Goal: Task Accomplishment & Management: Manage account settings

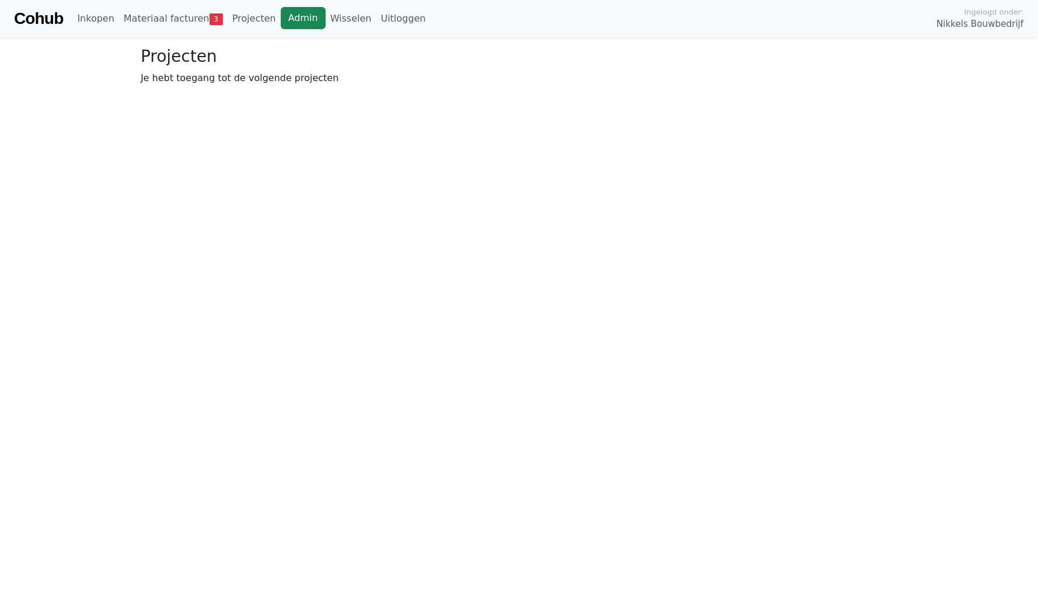
click at [296, 27] on link "Admin" at bounding box center [303, 18] width 45 height 22
click at [335, 18] on link "Wisselen" at bounding box center [351, 18] width 51 height 23
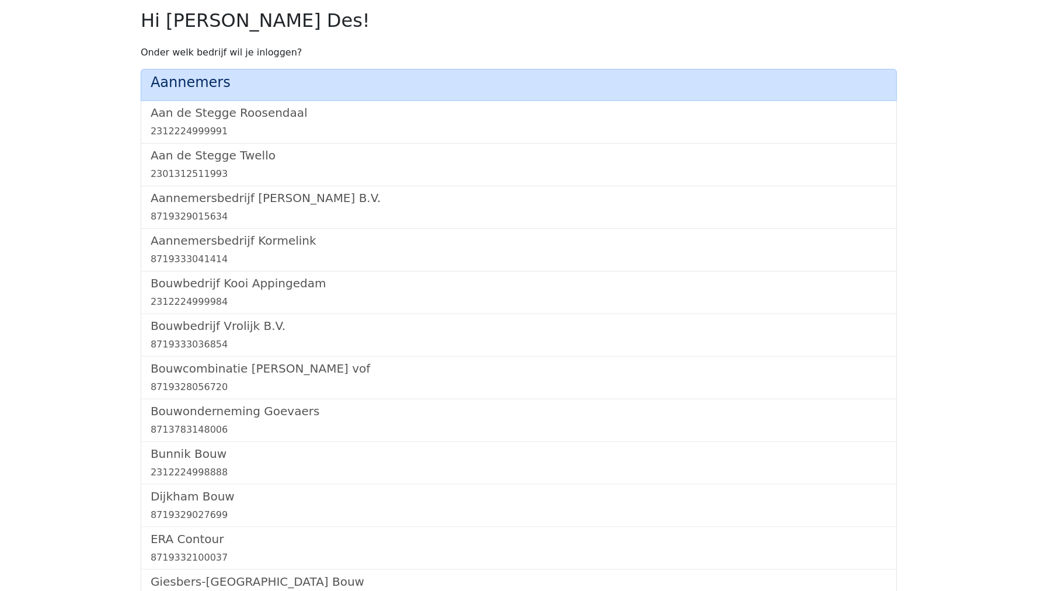
scroll to position [701, 0]
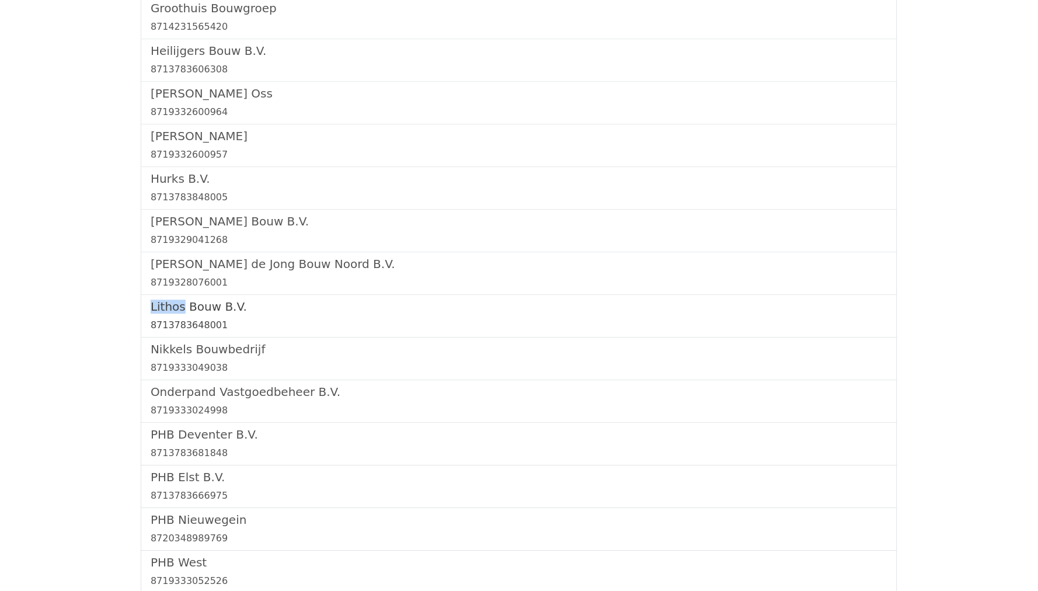
click at [176, 300] on h5 "Lithos Bouw B.V." at bounding box center [519, 306] width 737 height 14
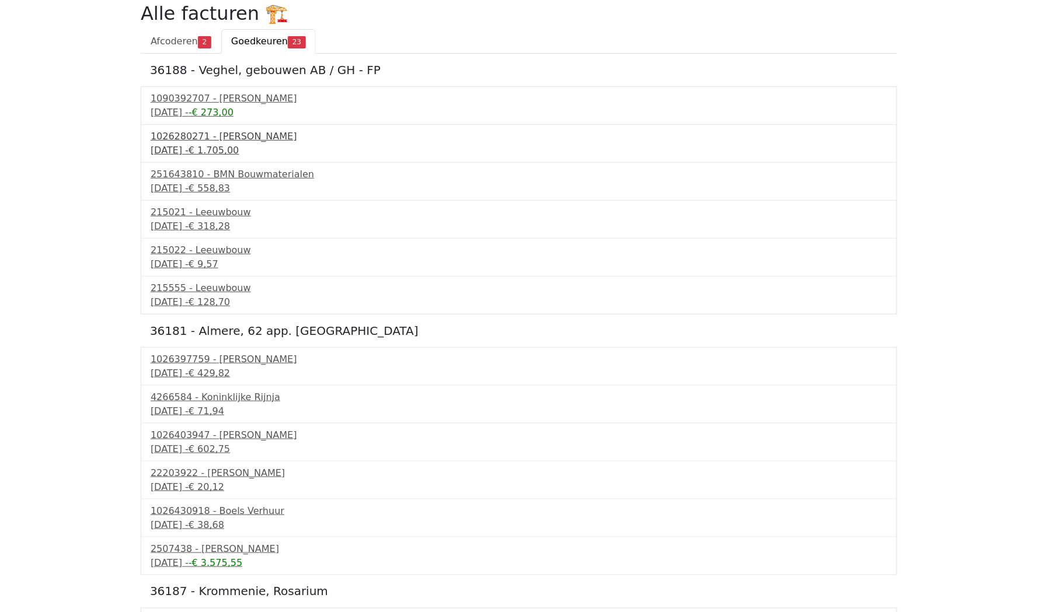
scroll to position [48, 0]
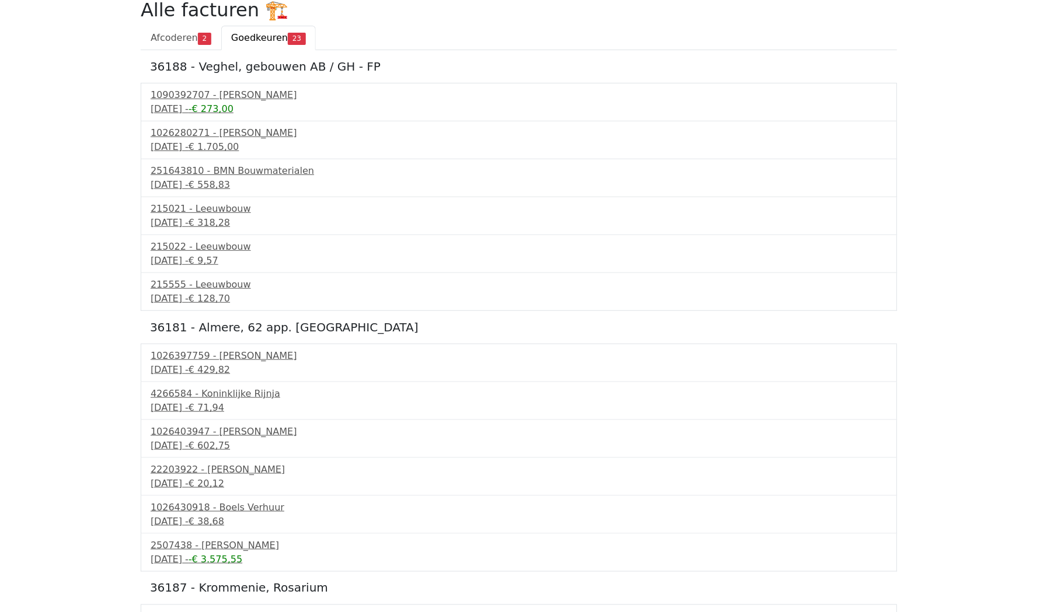
click at [235, 79] on div "36188 - Veghel, gebouwen AB / GH - FP 1090392707 - Boels Verhuur 6 mei 2025 - -…" at bounding box center [519, 586] width 756 height 1072
click at [235, 88] on div "1090392707 - Boels Verhuur" at bounding box center [519, 95] width 737 height 14
click at [193, 90] on div "1090392707 - Boels Verhuur" at bounding box center [519, 95] width 737 height 14
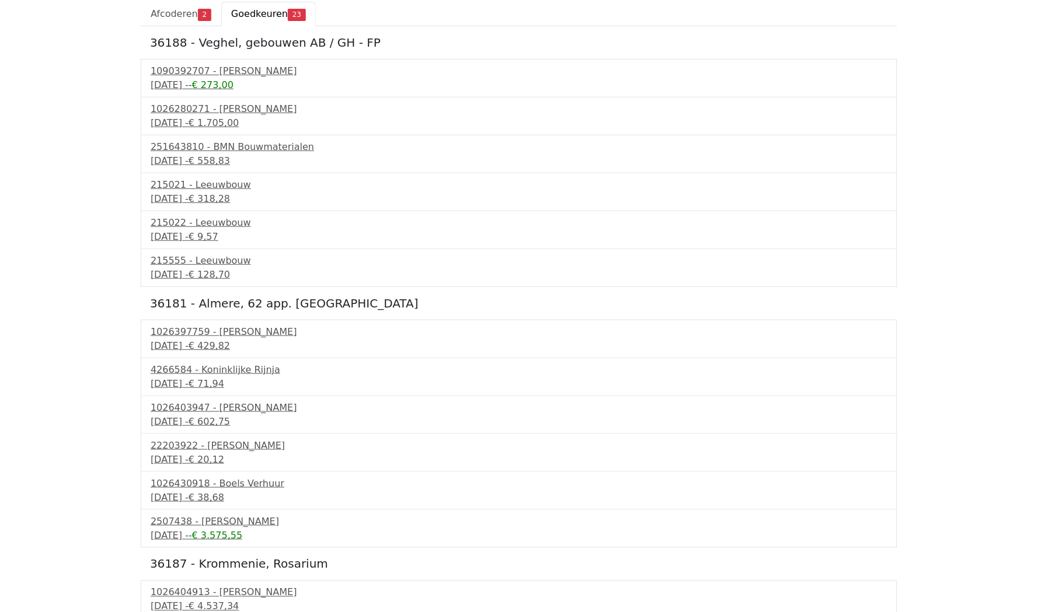
scroll to position [74, 0]
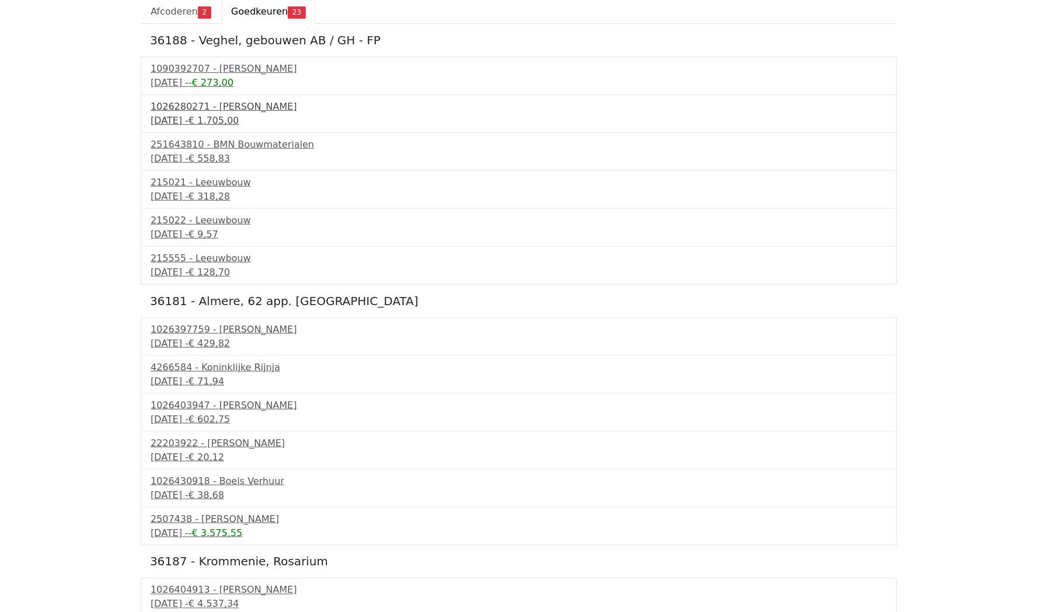
click at [180, 114] on div "25 juli 2025 - € 1.705,00" at bounding box center [519, 121] width 737 height 14
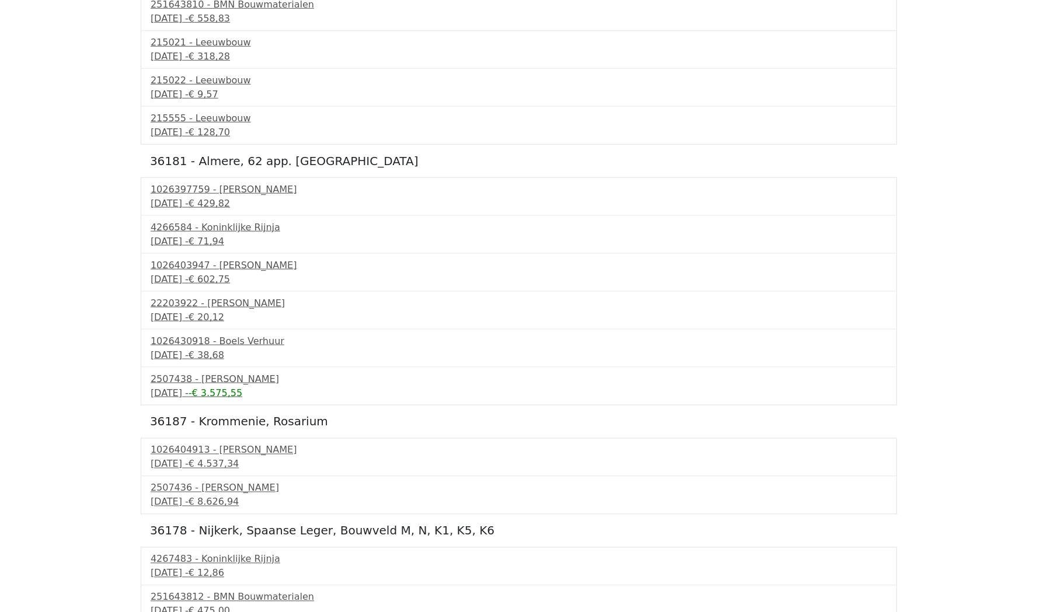
scroll to position [217, 0]
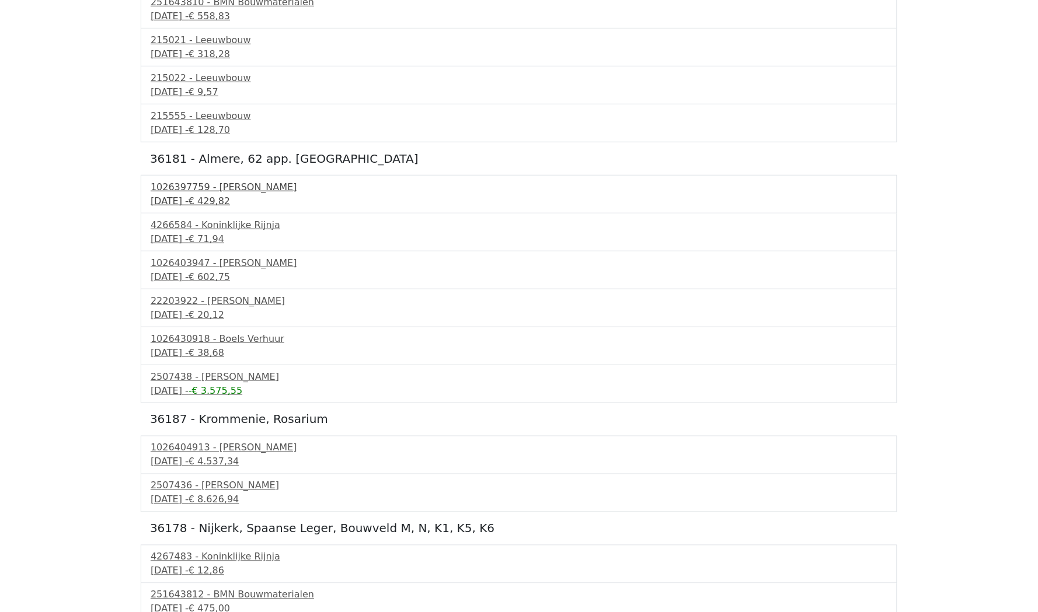
click at [184, 194] on div "8 september 2025 - € 429,82" at bounding box center [519, 201] width 737 height 14
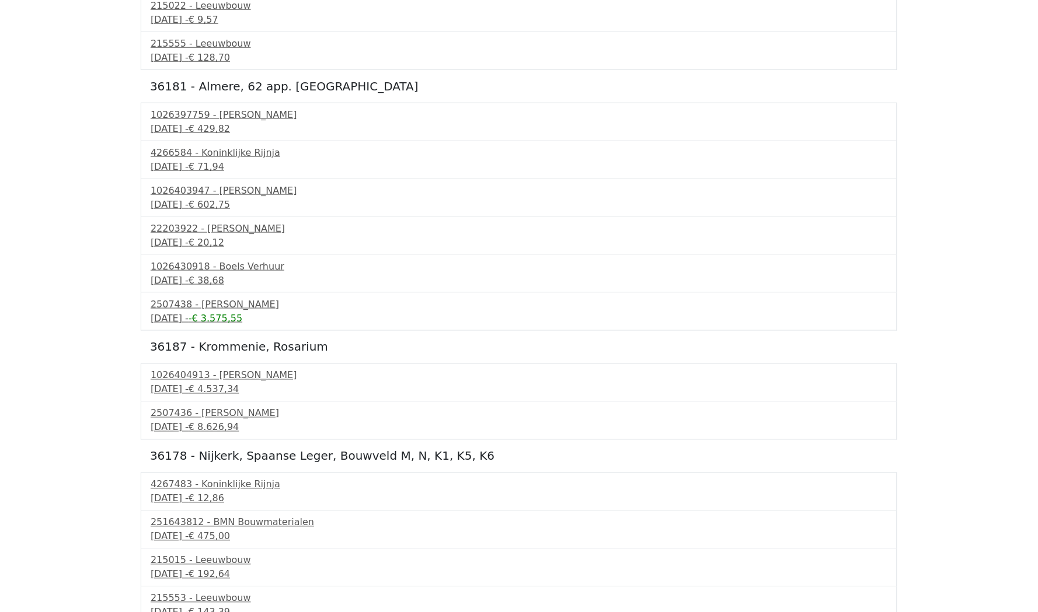
scroll to position [298, 0]
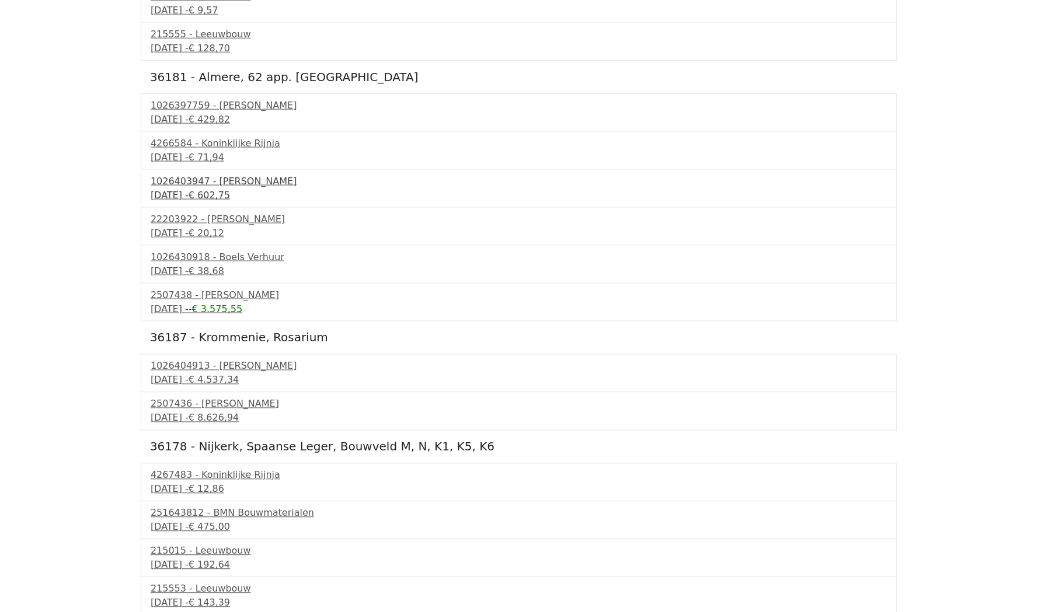
click at [203, 189] on div "9 september 2025 - € 602,75" at bounding box center [519, 196] width 737 height 14
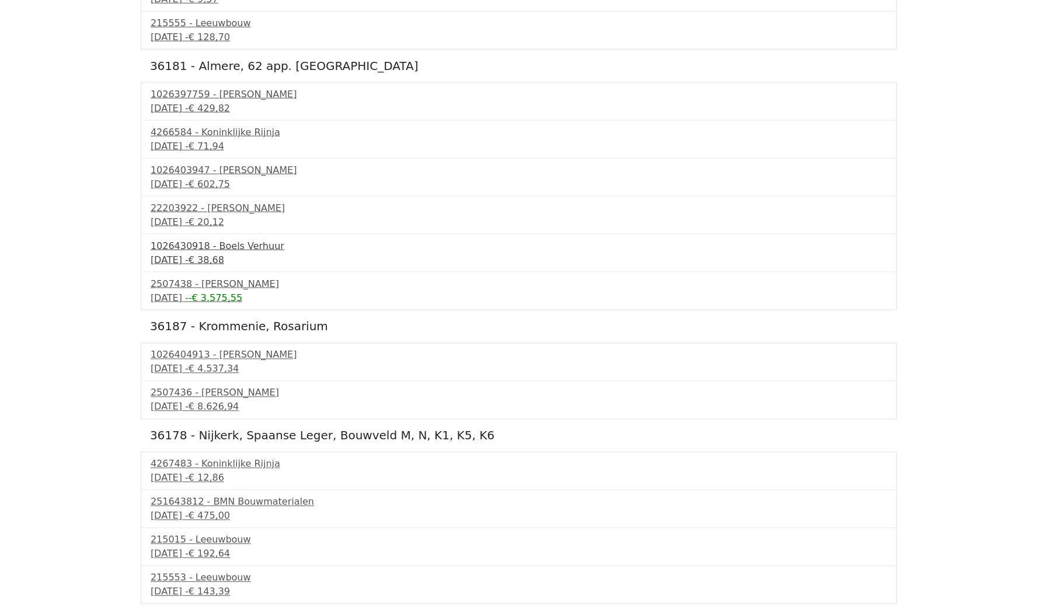
click at [182, 244] on div "1026430918 - Boels Verhuur" at bounding box center [519, 246] width 737 height 14
click at [181, 350] on div "1026404913 - Boels Verhuur" at bounding box center [519, 355] width 737 height 14
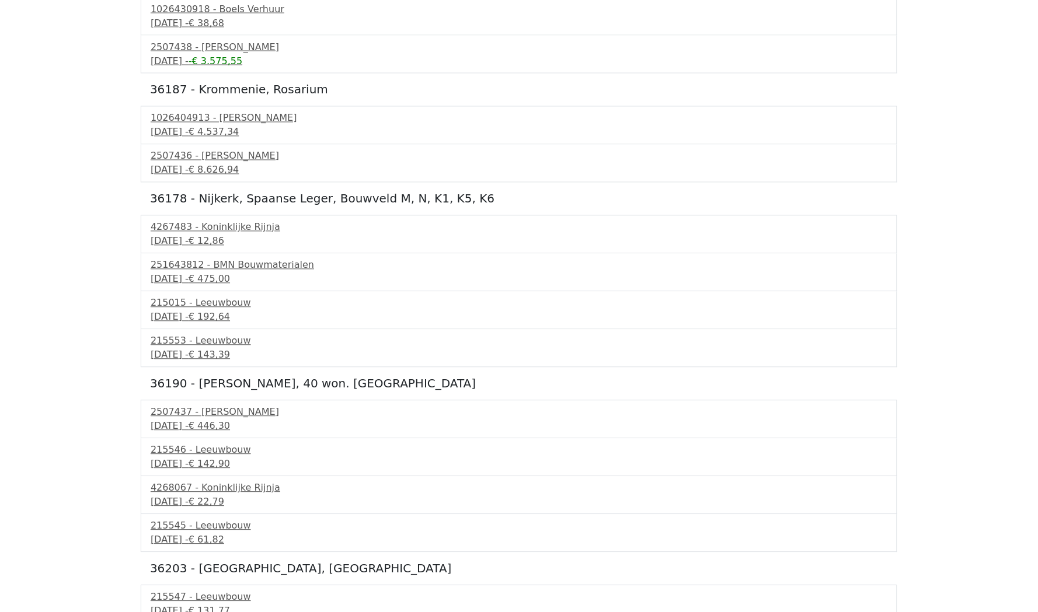
scroll to position [546, 0]
click at [184, 274] on div "19 september 2025 - € 475,00" at bounding box center [519, 280] width 737 height 14
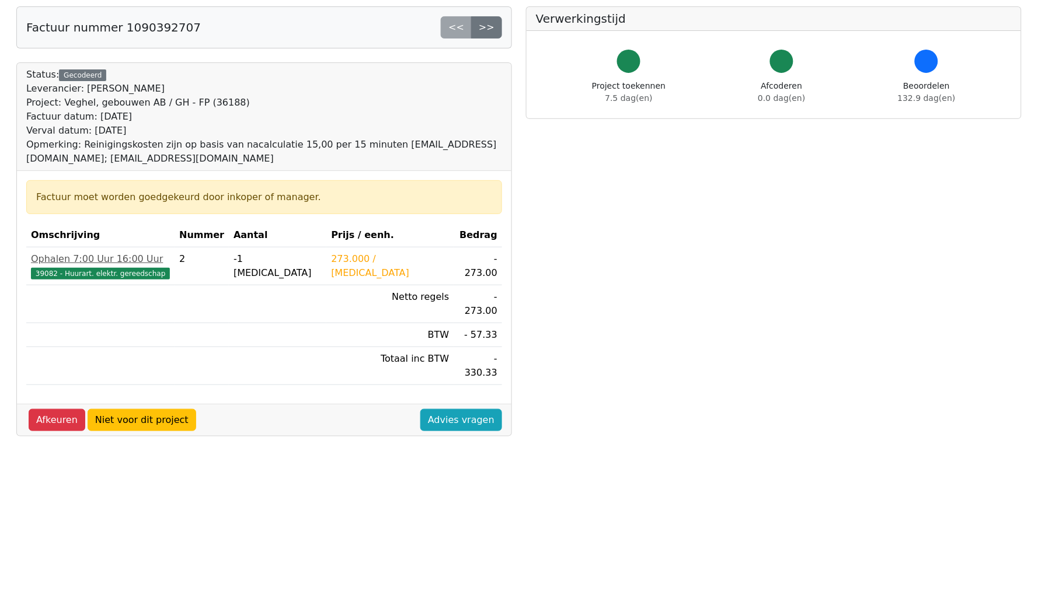
scroll to position [59, 0]
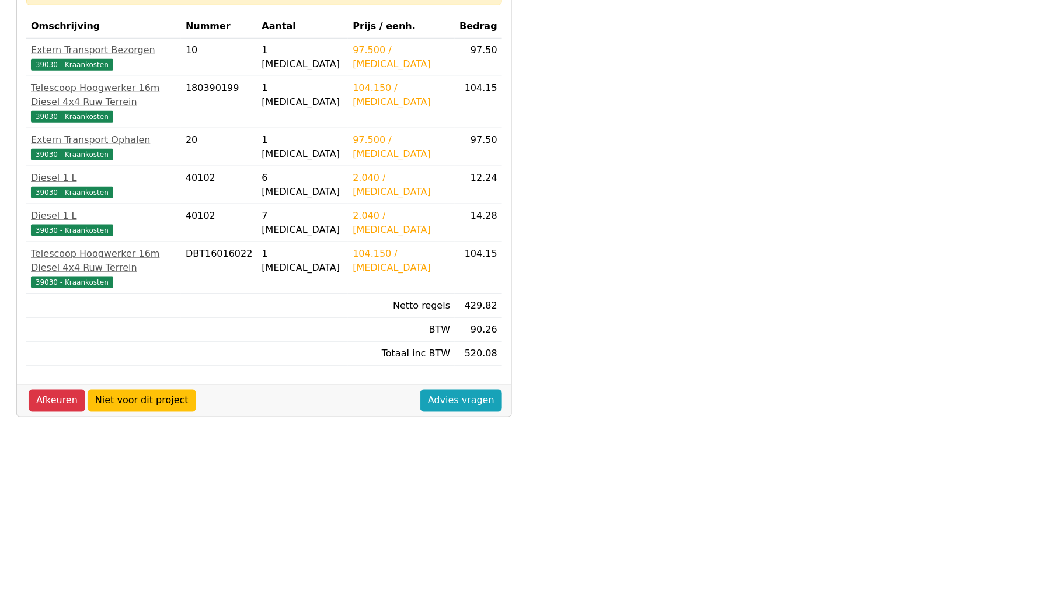
scroll to position [254, 0]
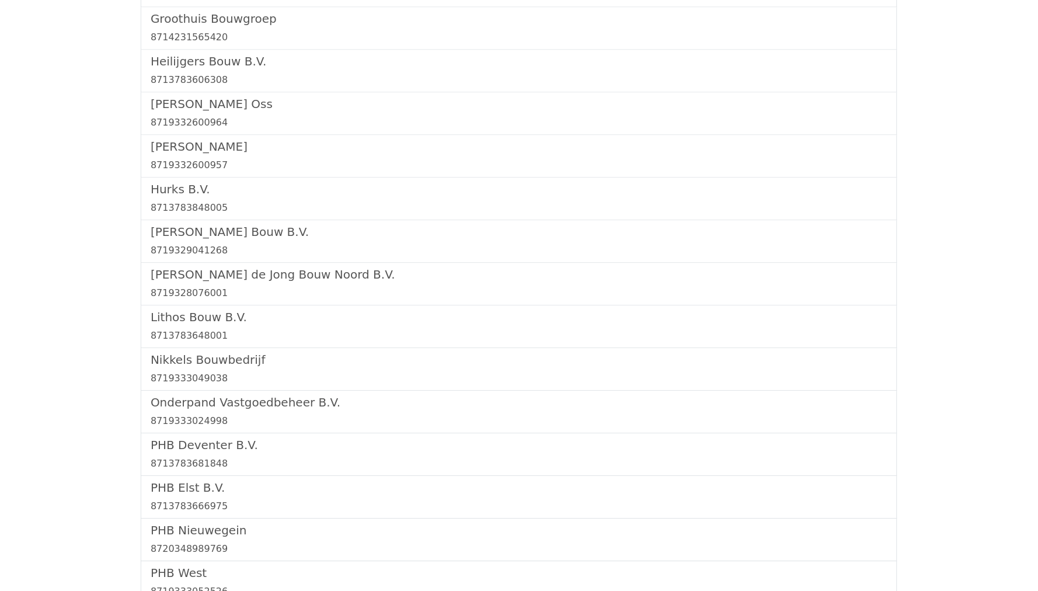
scroll to position [69, 0]
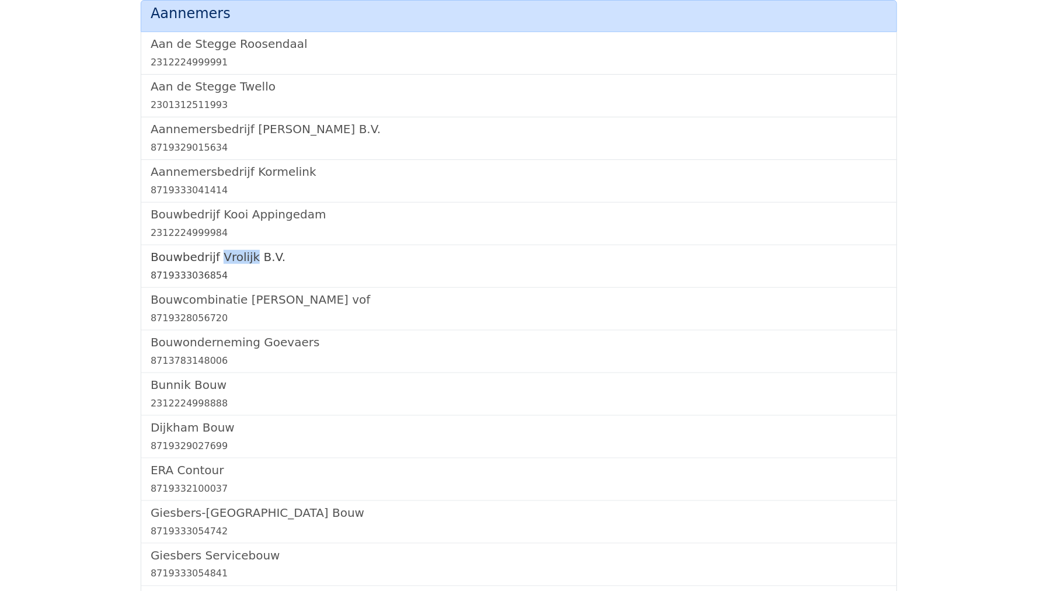
click at [217, 261] on link "Bouwbedrijf Vrolijk B.V. 8719333036854" at bounding box center [519, 266] width 737 height 33
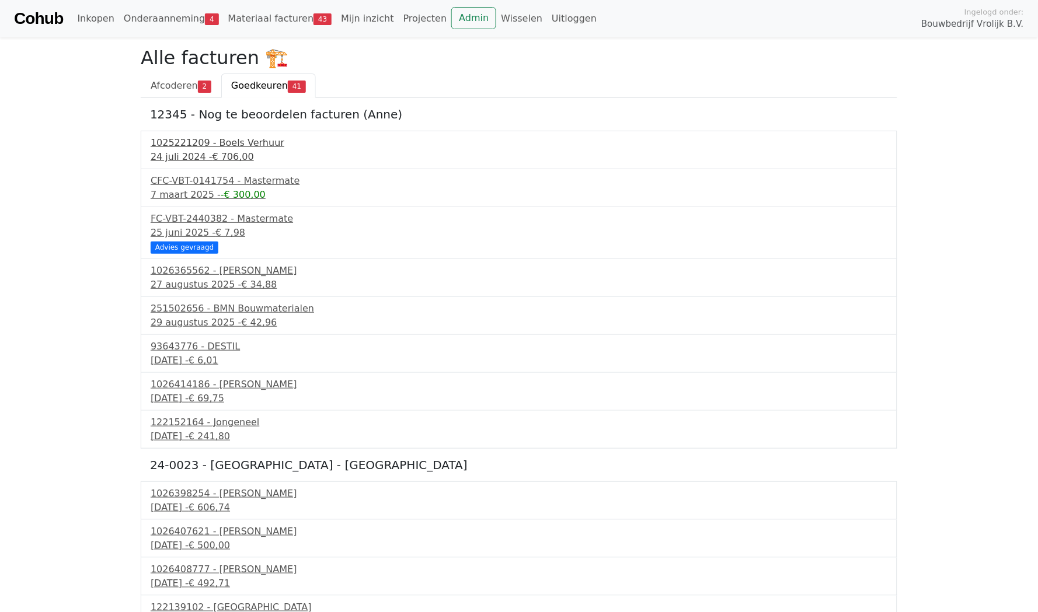
click at [180, 151] on div "24 juli 2024 - € 706,00" at bounding box center [519, 157] width 737 height 14
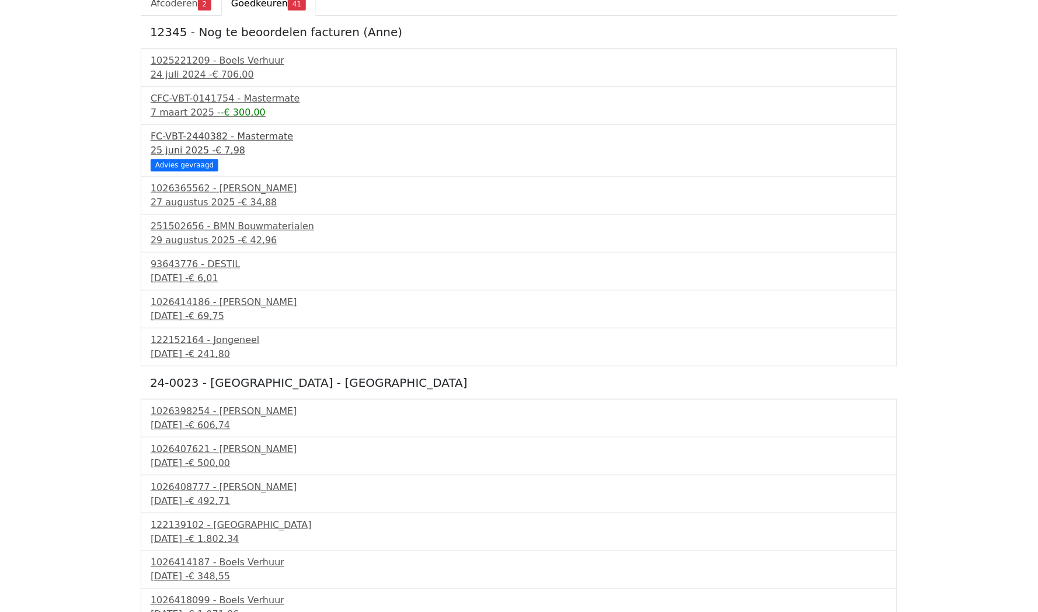
scroll to position [84, 0]
click at [208, 198] on div "27 augustus 2025 - € 34,88" at bounding box center [519, 201] width 737 height 14
click at [191, 223] on div "251502656 - BMN Bouwmaterialen" at bounding box center [519, 225] width 737 height 14
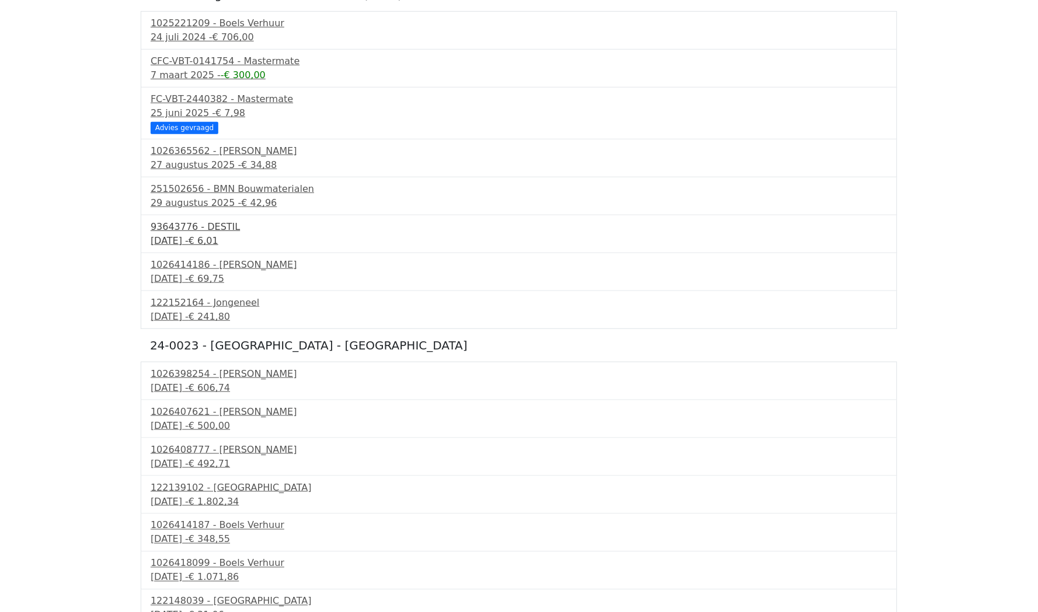
scroll to position [133, 0]
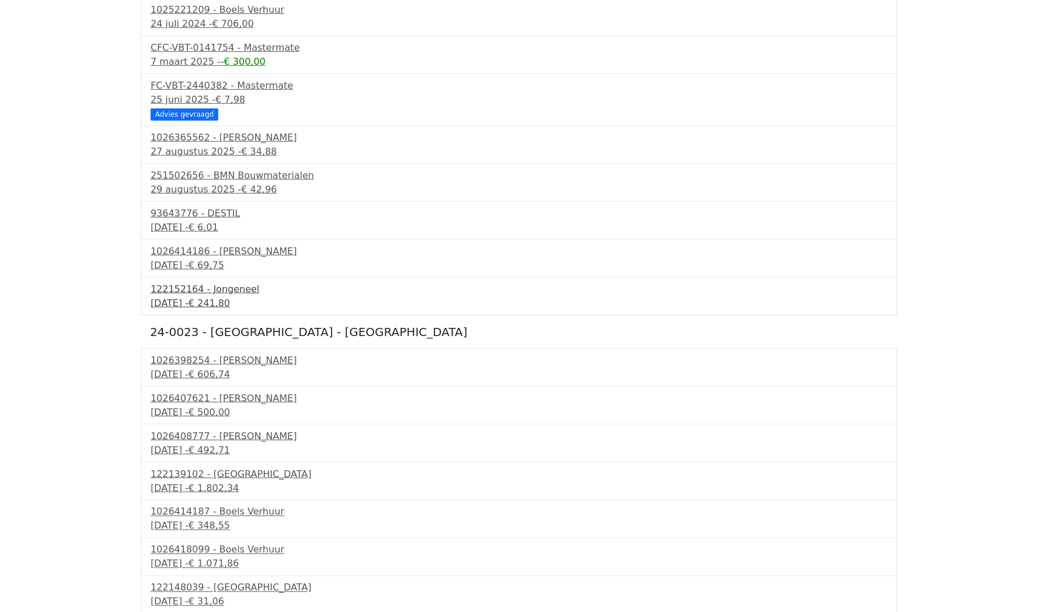
click at [185, 285] on div "122152164 - Jongeneel" at bounding box center [519, 289] width 737 height 14
click at [193, 250] on div "1026414186 - Boels Verhuur" at bounding box center [519, 252] width 737 height 14
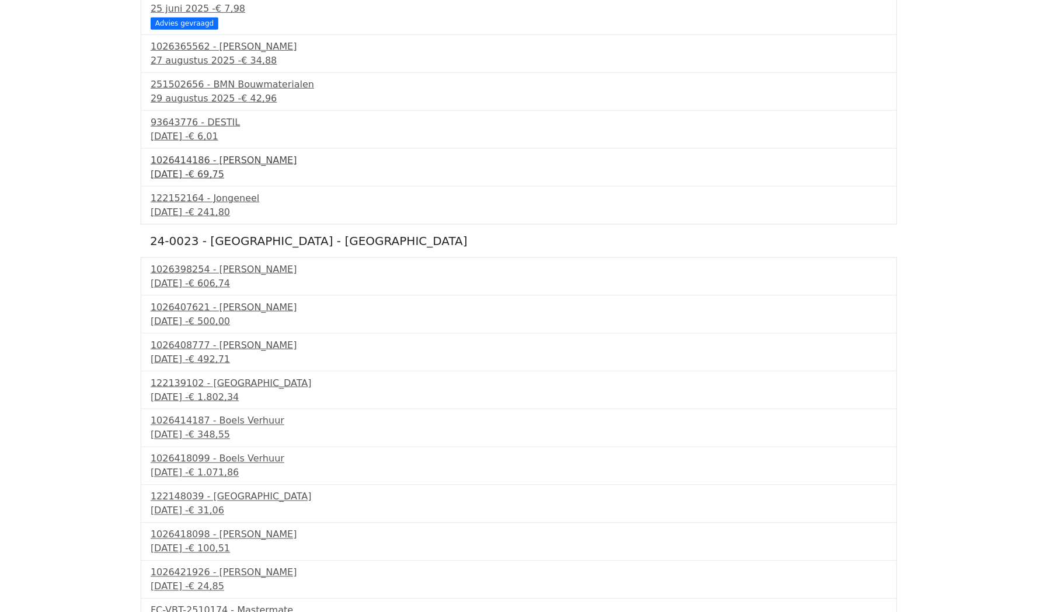
scroll to position [231, 0]
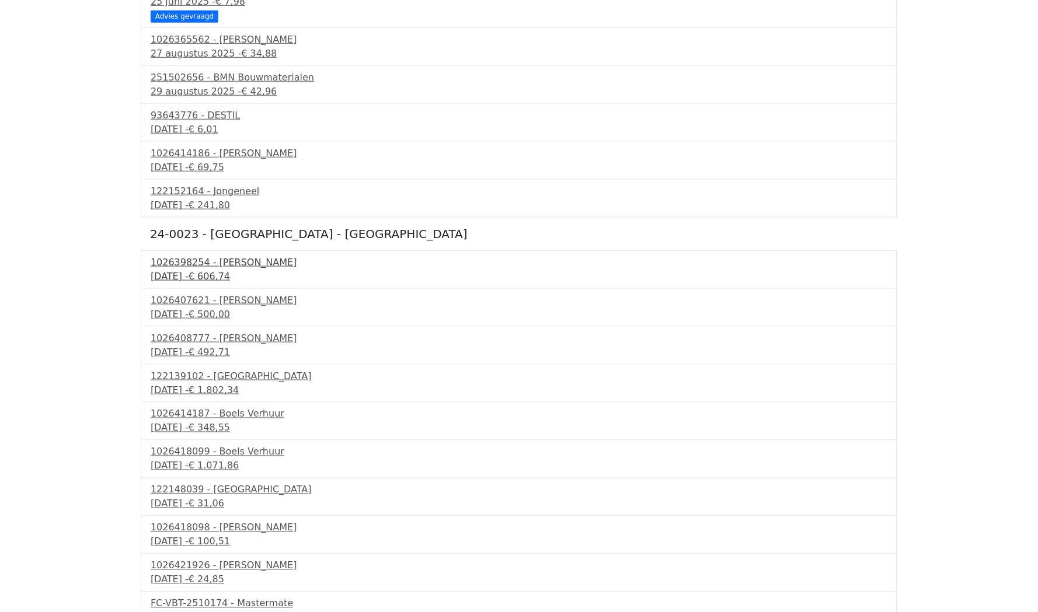
click at [194, 270] on div "8 september 2025 - € 606,74" at bounding box center [519, 277] width 737 height 14
click at [193, 308] on div "10 september 2025 - € 500,00" at bounding box center [519, 315] width 737 height 14
click at [189, 351] on div "11 september 2025 - € 492,71" at bounding box center [519, 353] width 737 height 14
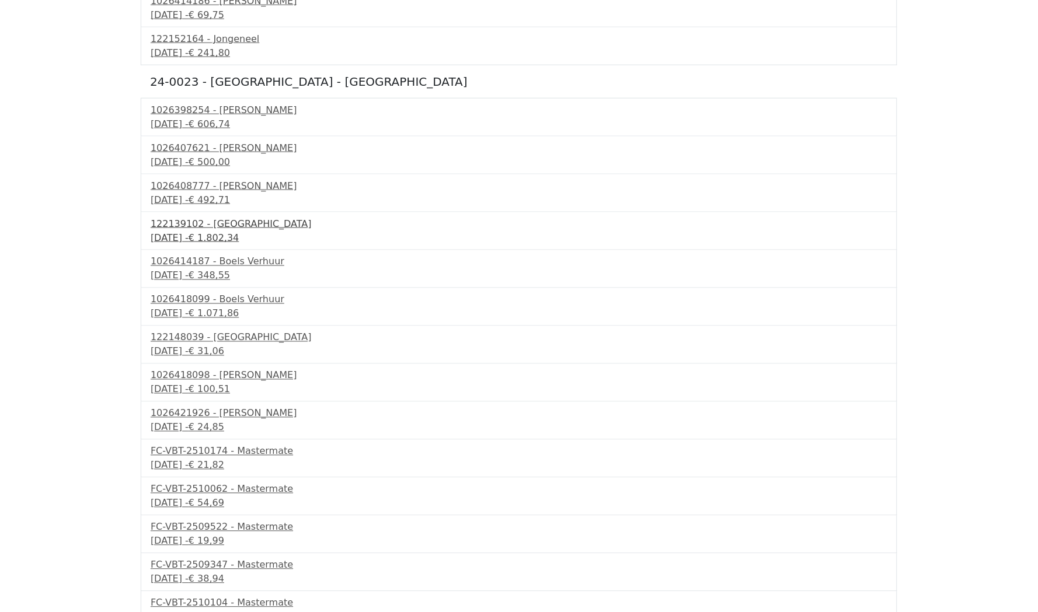
scroll to position [384, 0]
click at [217, 268] on div "14 september 2025 - € 348,55" at bounding box center [519, 275] width 737 height 14
click at [215, 306] on div "15 september 2025 - € 1.071,86" at bounding box center [519, 313] width 737 height 14
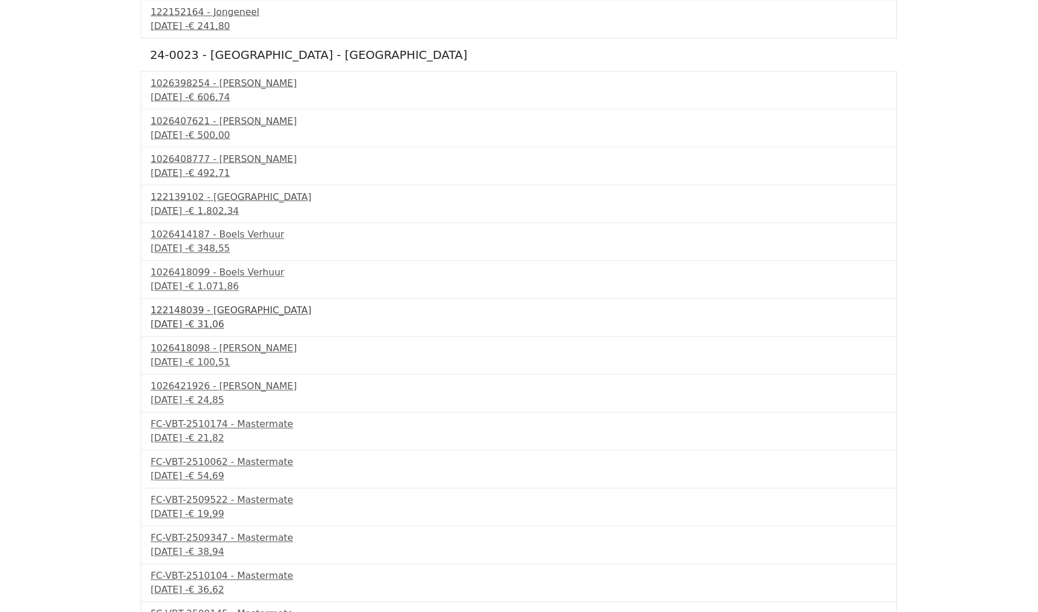
scroll to position [419, 0]
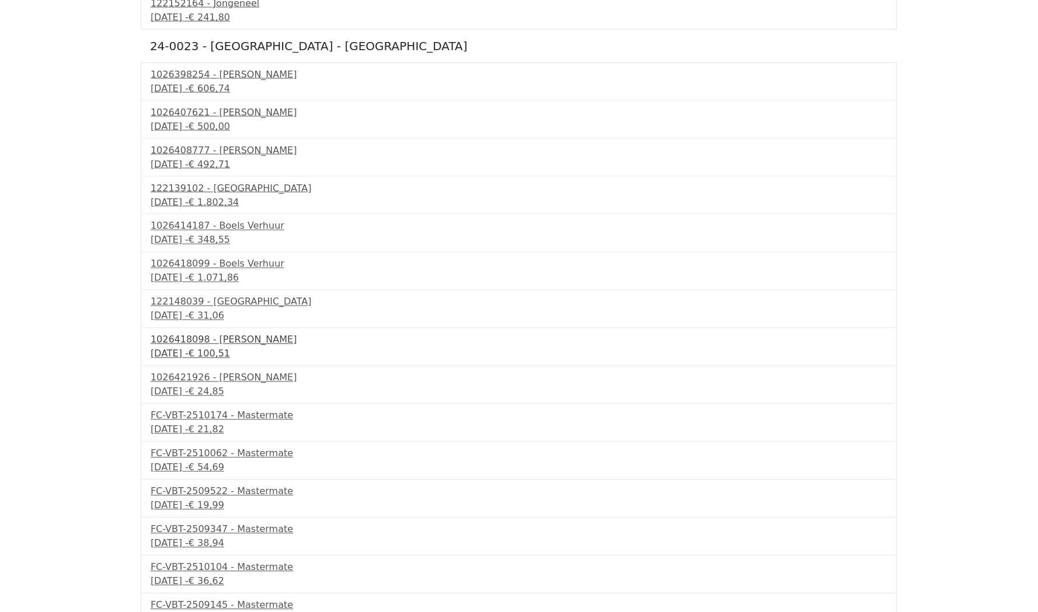
click at [205, 333] on div "1026418098 - Boels Verhuur" at bounding box center [519, 340] width 737 height 14
click at [207, 371] on div "1026421926 - Boels Verhuur" at bounding box center [519, 378] width 737 height 14
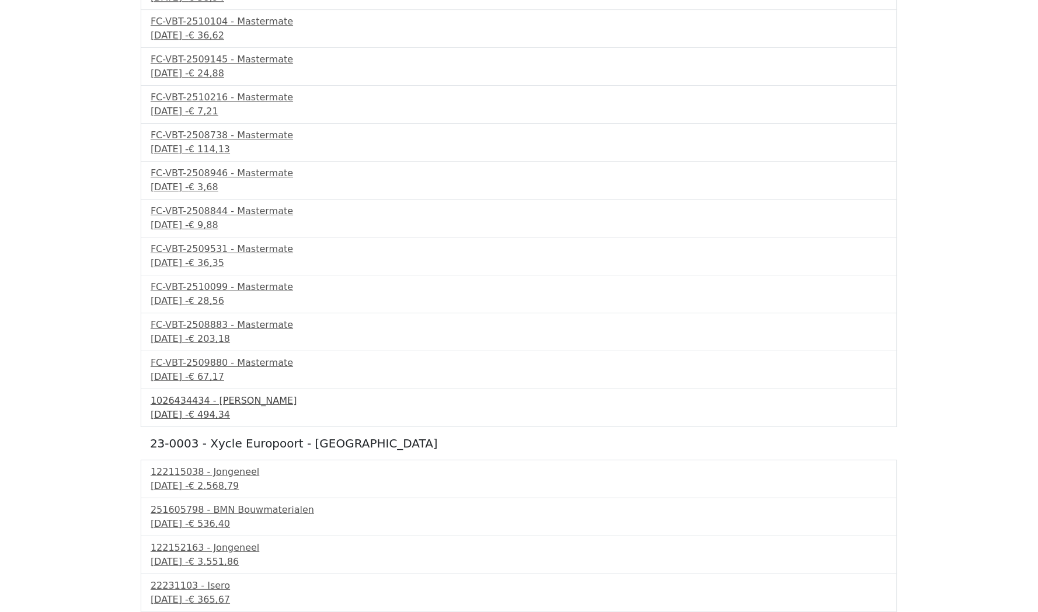
scroll to position [981, 0]
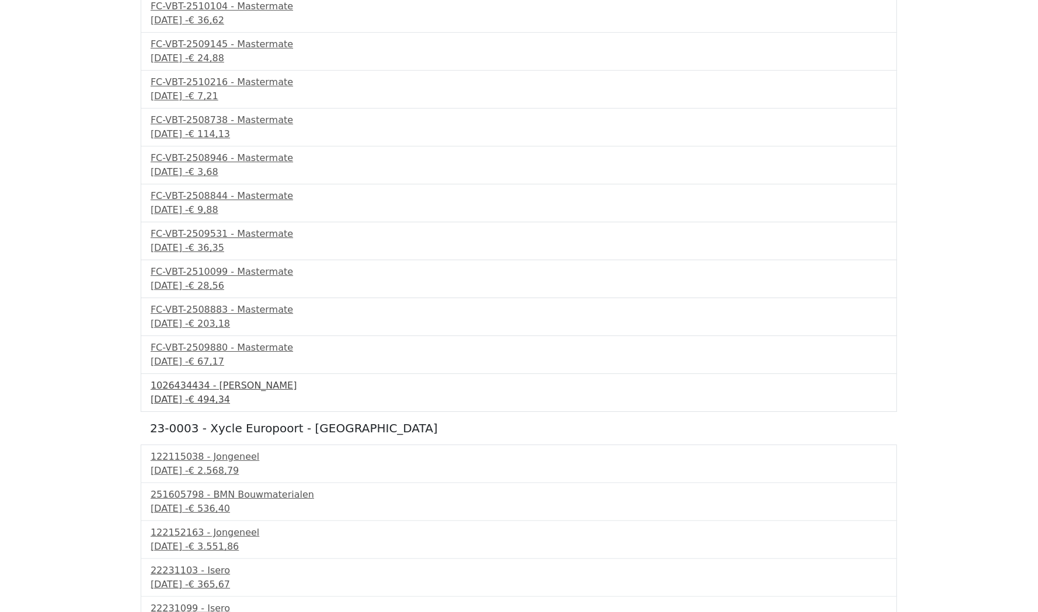
click at [214, 379] on div "1026434434 - Boels Verhuur" at bounding box center [519, 386] width 737 height 14
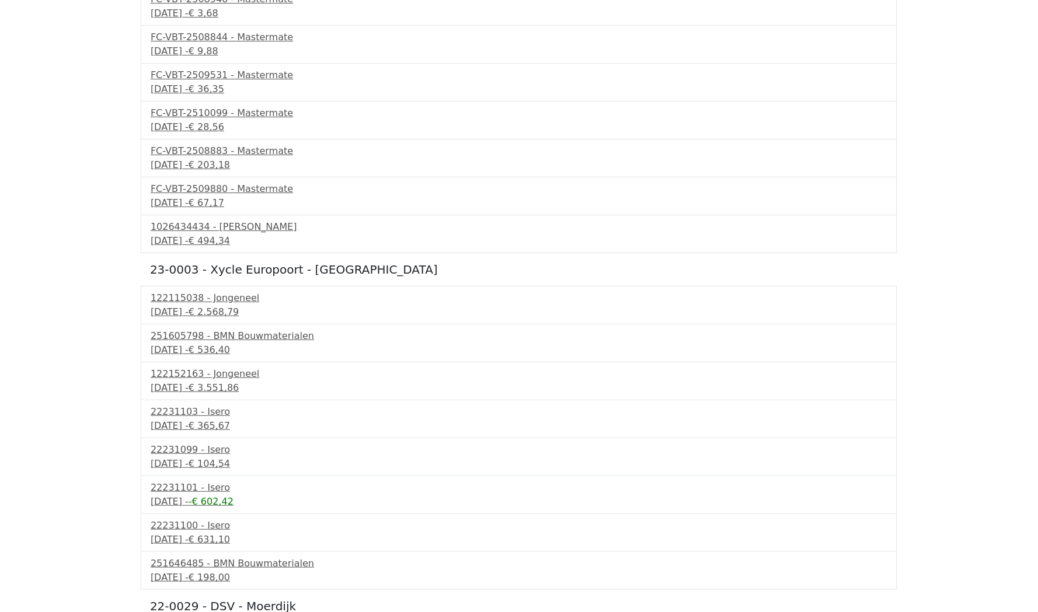
scroll to position [1141, 0]
click at [216, 341] on div "15 september 2025 - € 536,40" at bounding box center [519, 348] width 737 height 14
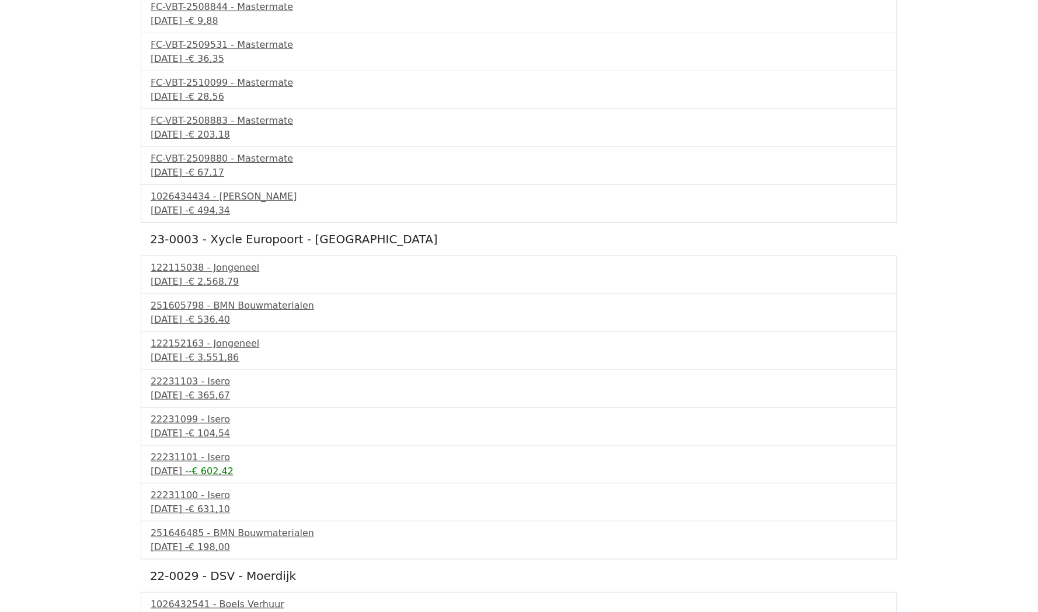
scroll to position [1168, 0]
click at [235, 528] on div "251646485 - BMN Bouwmaterialen" at bounding box center [519, 535] width 737 height 14
click at [227, 599] on div "1026432541 - Boels Verhuur" at bounding box center [519, 606] width 737 height 14
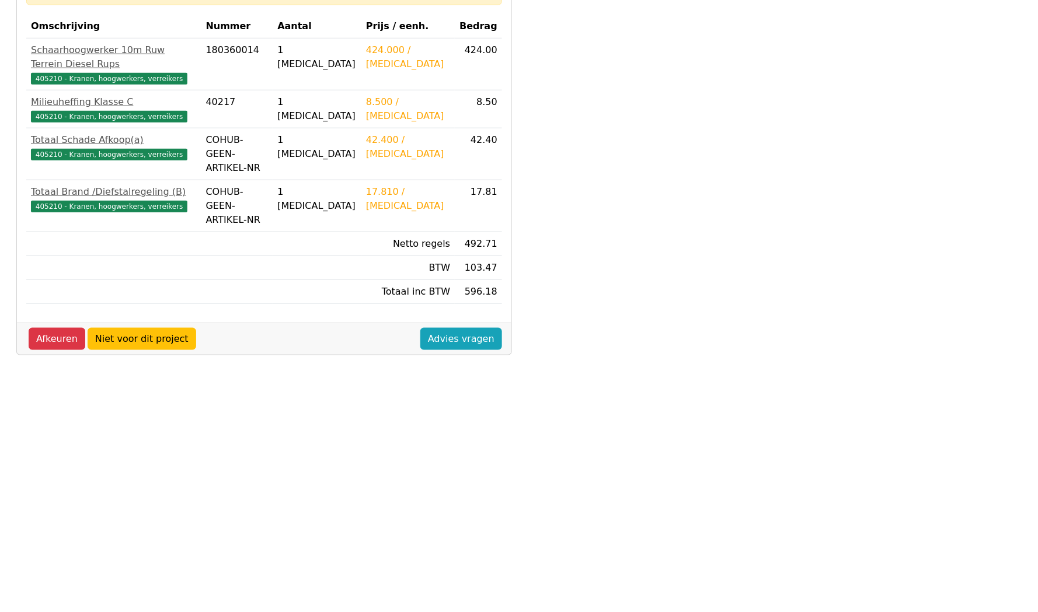
scroll to position [253, 0]
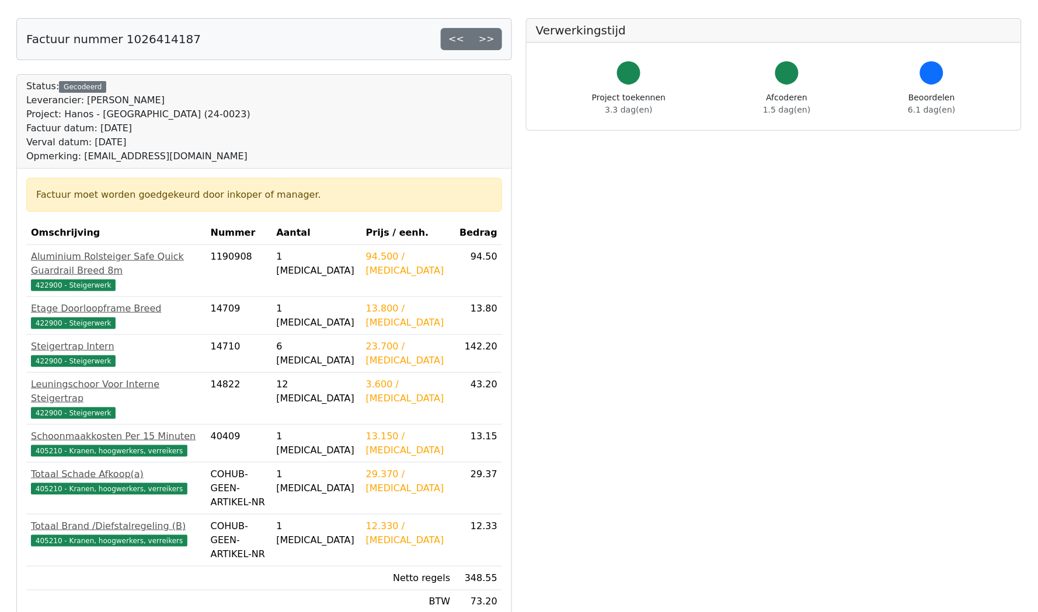
scroll to position [52, 0]
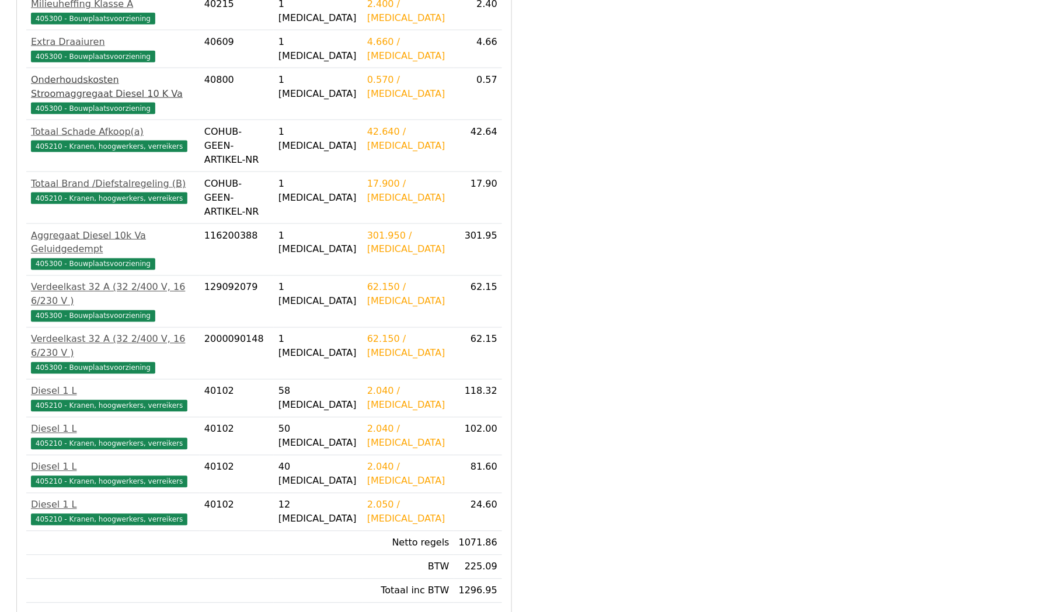
scroll to position [383, 0]
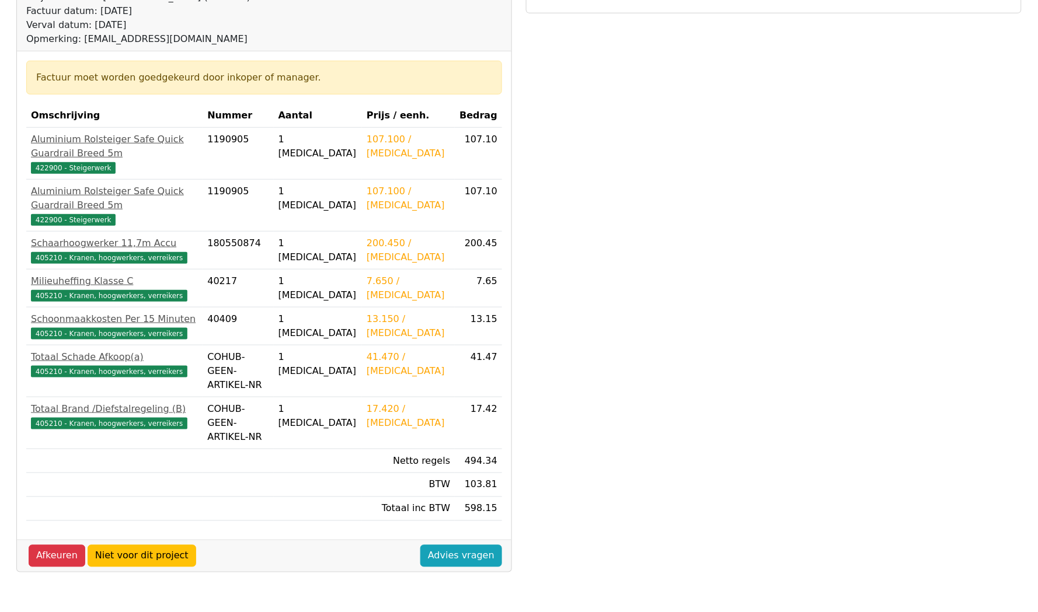
scroll to position [170, 0]
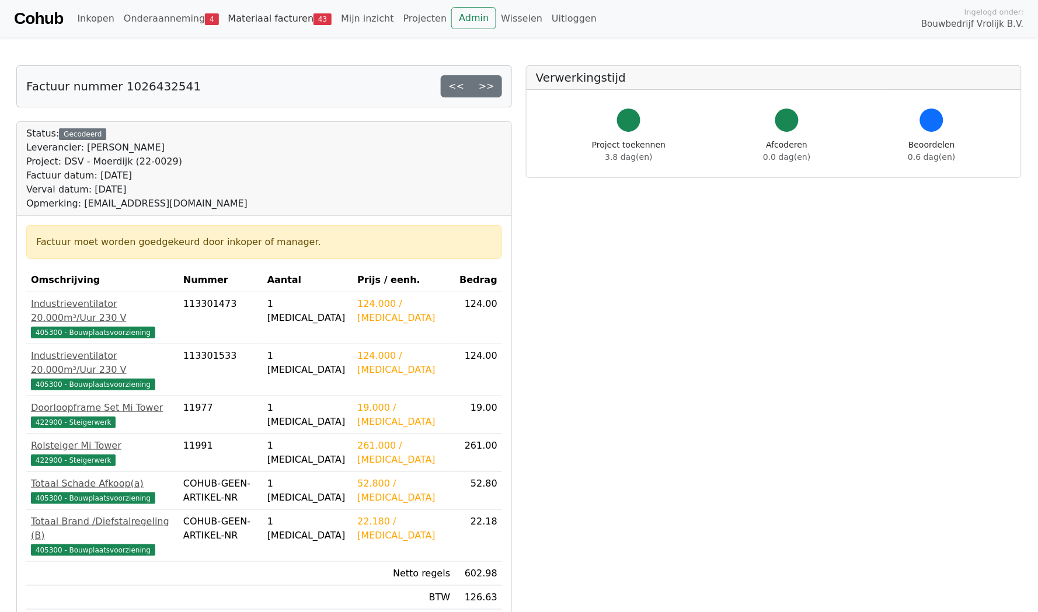
click at [255, 16] on link "Materiaal facturen 43" at bounding box center [280, 18] width 113 height 23
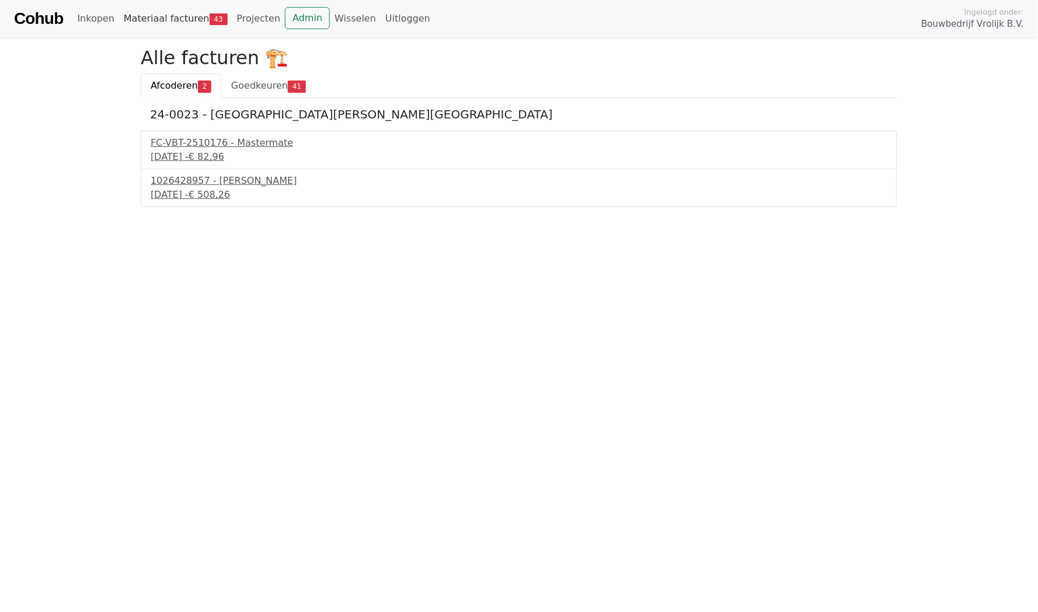
click at [158, 22] on link "Materiaal facturen 43" at bounding box center [175, 18] width 113 height 23
click at [265, 83] on span "Goedkeuren" at bounding box center [259, 85] width 57 height 11
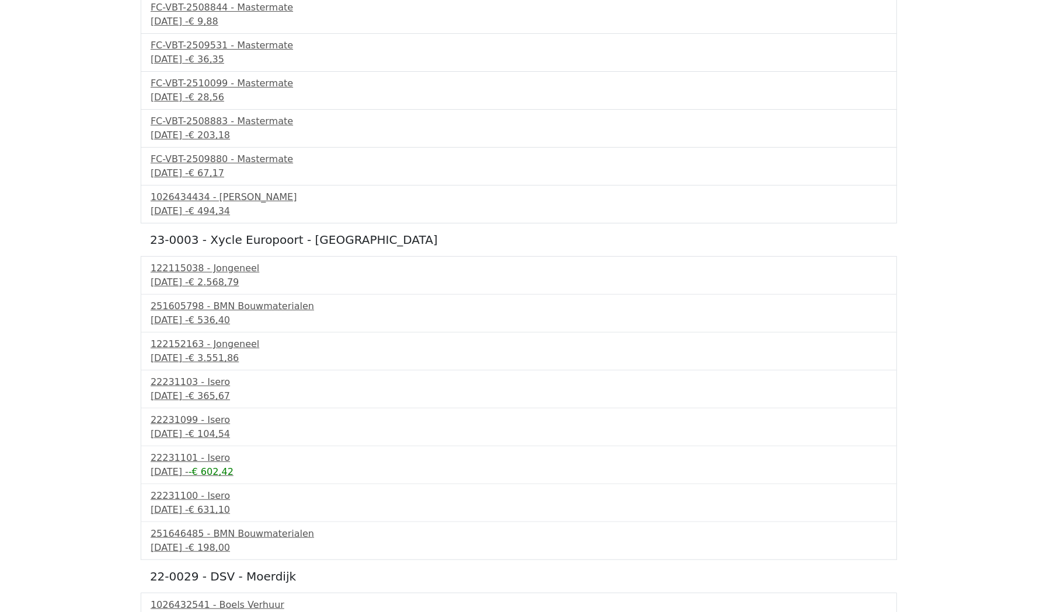
scroll to position [1168, 0]
click at [233, 612] on div "19 september 2025 - € 602,98" at bounding box center [519, 620] width 737 height 14
click at [215, 542] on div "19 september 2025 - € 198,00" at bounding box center [519, 549] width 737 height 14
click at [205, 314] on div "15 september 2025 - € 536,40" at bounding box center [519, 321] width 737 height 14
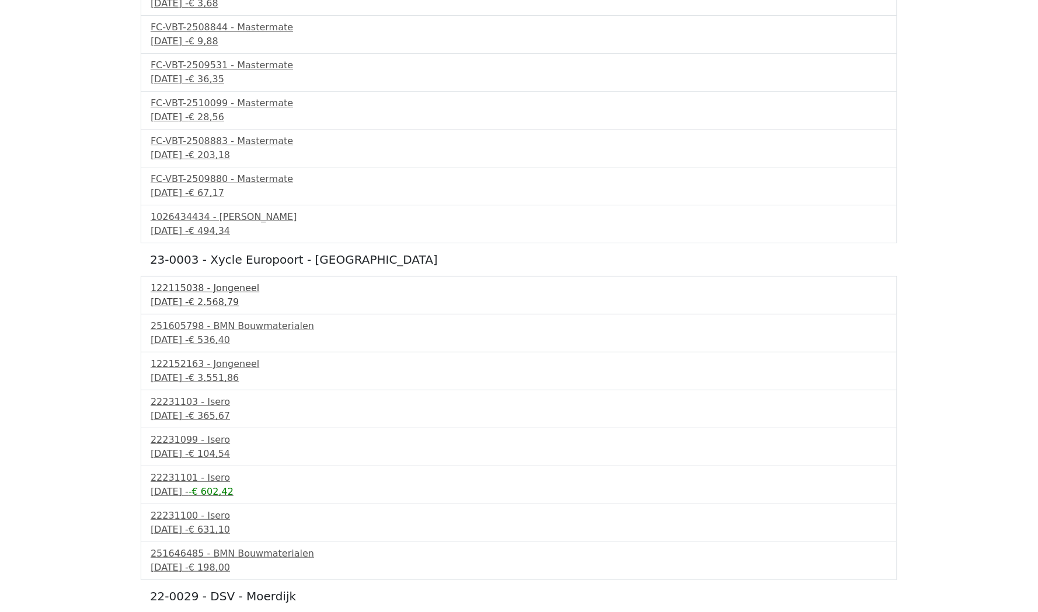
scroll to position [1142, 0]
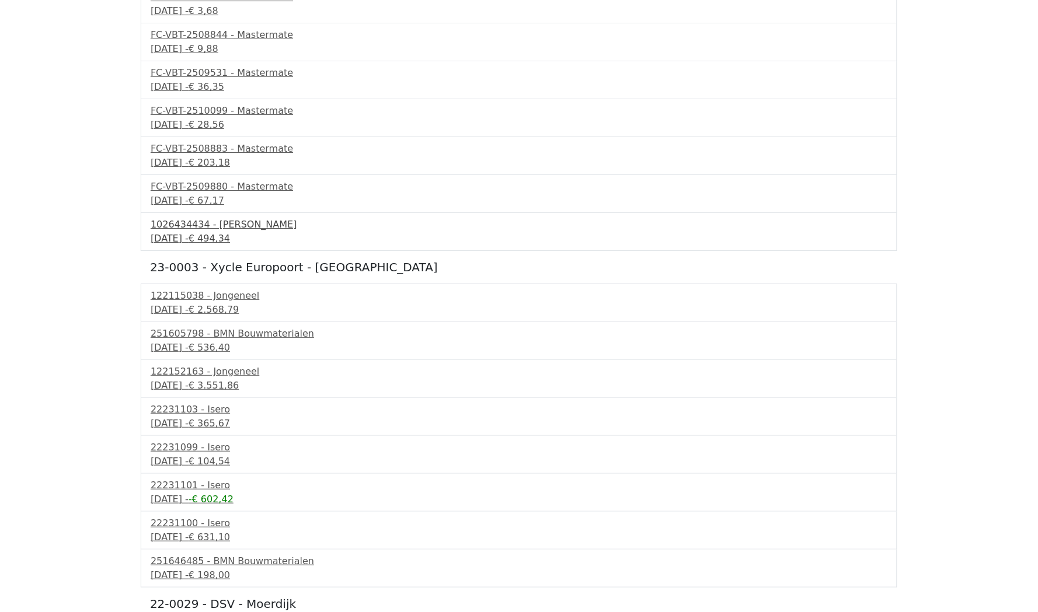
click at [211, 232] on div "21 september 2025 - € 494,34" at bounding box center [519, 239] width 737 height 14
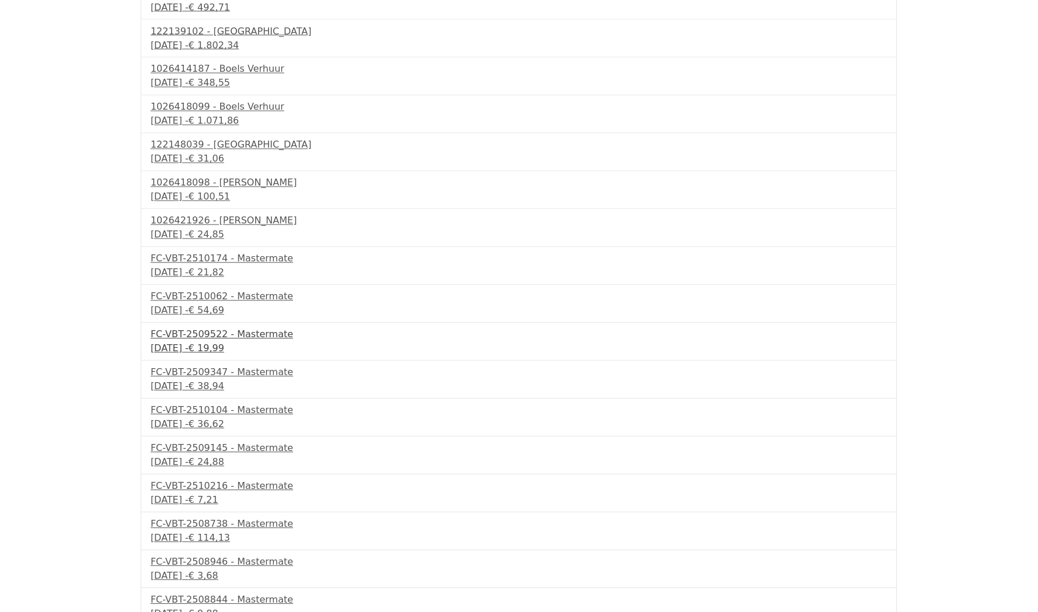
scroll to position [553, 0]
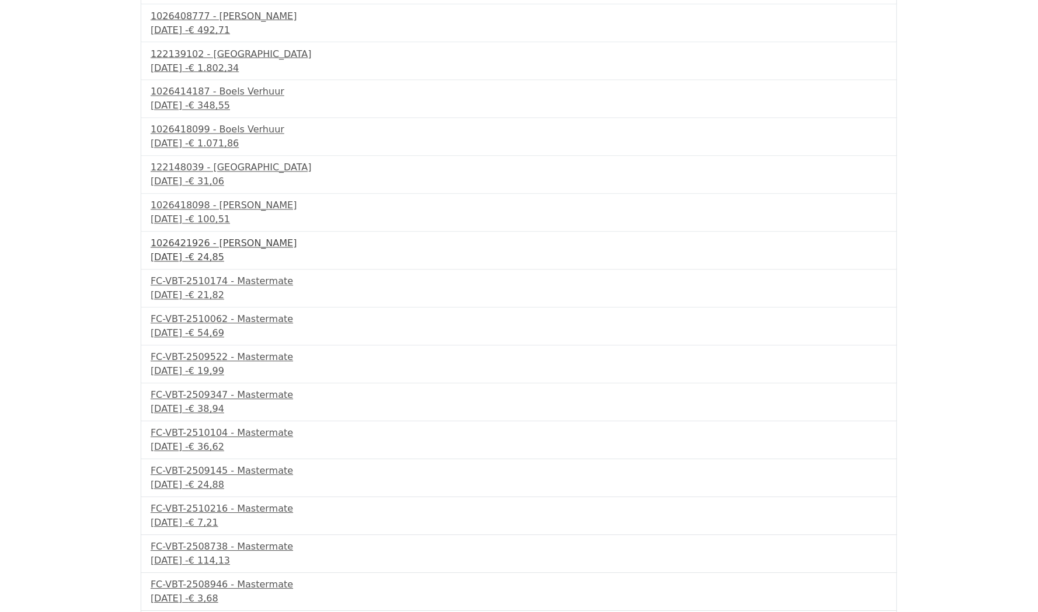
click at [211, 251] on div "16 september 2025 - € 24,85" at bounding box center [519, 258] width 737 height 14
click at [203, 213] on div "15 september 2025 - € 100,51" at bounding box center [519, 220] width 737 height 14
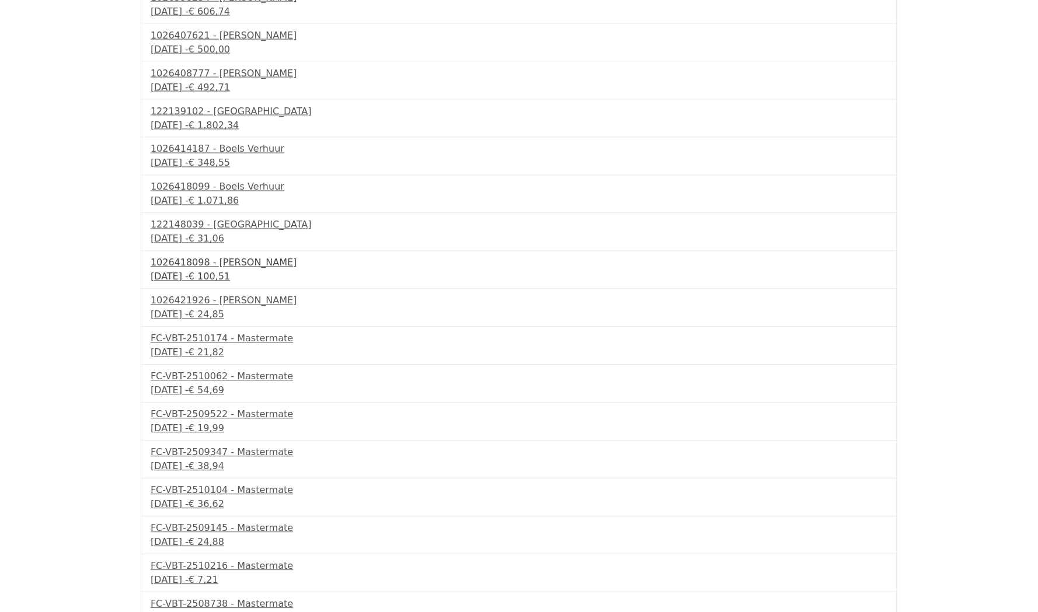
scroll to position [495, 0]
click at [207, 196] on div "15 september 2025 - € 1.071,86" at bounding box center [519, 203] width 737 height 14
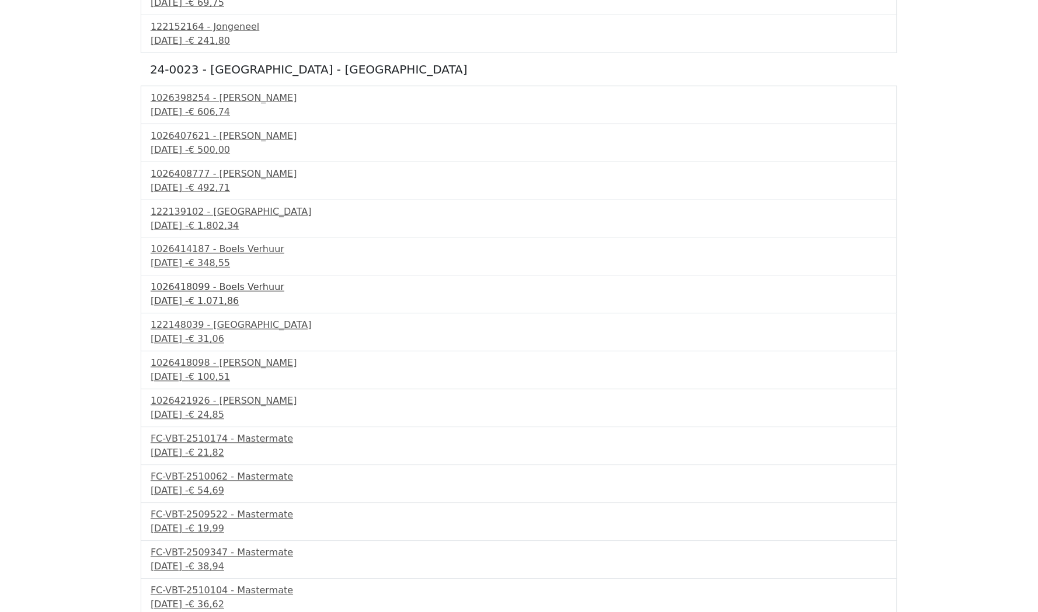
scroll to position [375, 0]
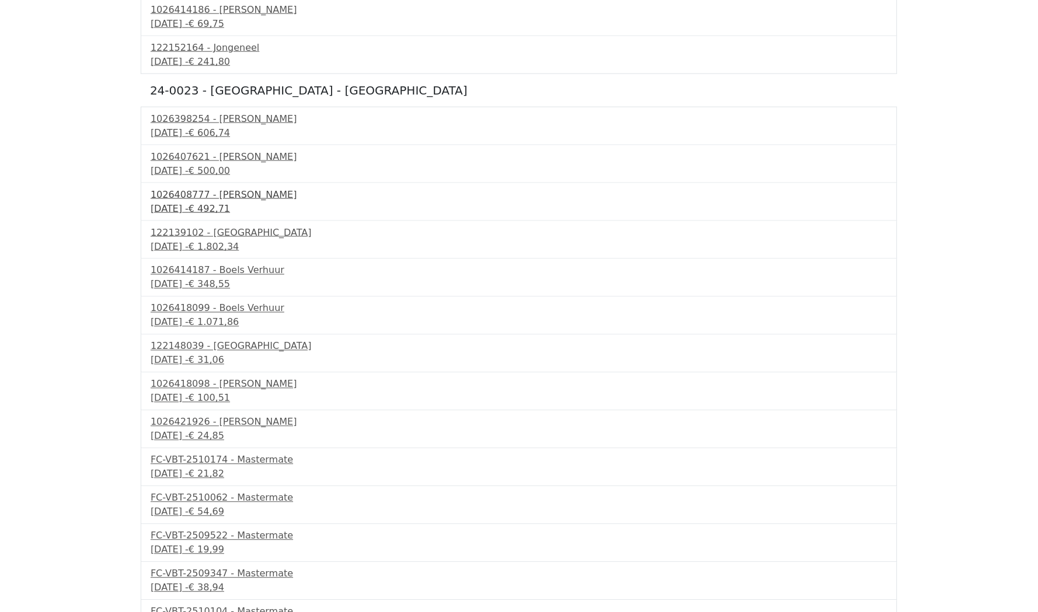
click at [215, 188] on div "1026408777 - Boels Verhuur" at bounding box center [519, 195] width 737 height 14
click at [211, 158] on div "1026407621 - Boels Verhuur" at bounding box center [519, 157] width 737 height 14
click at [226, 126] on div "8 september 2025 - € 606,74" at bounding box center [519, 133] width 737 height 14
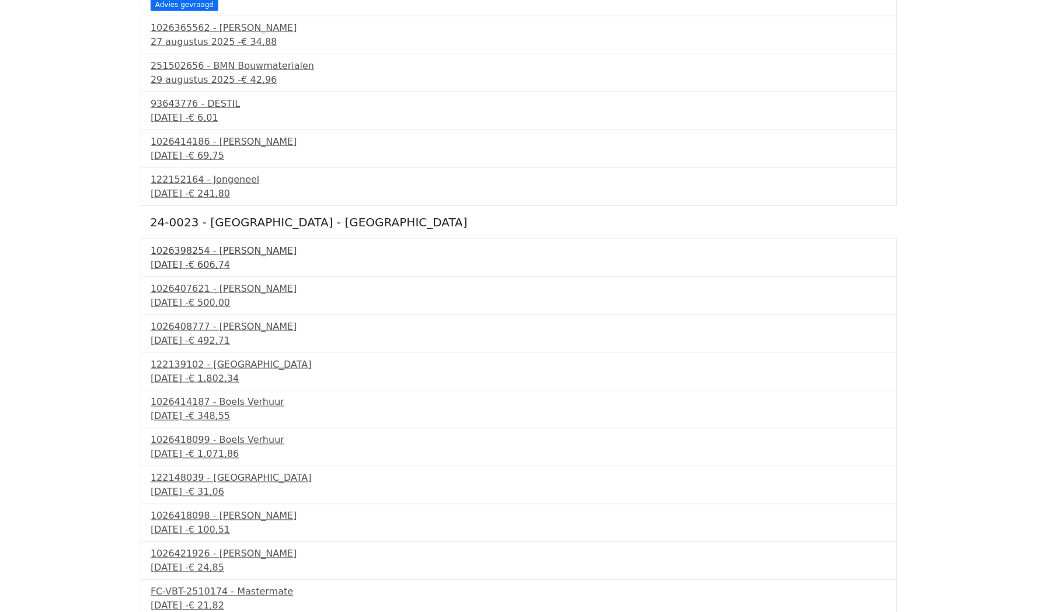
scroll to position [231, 0]
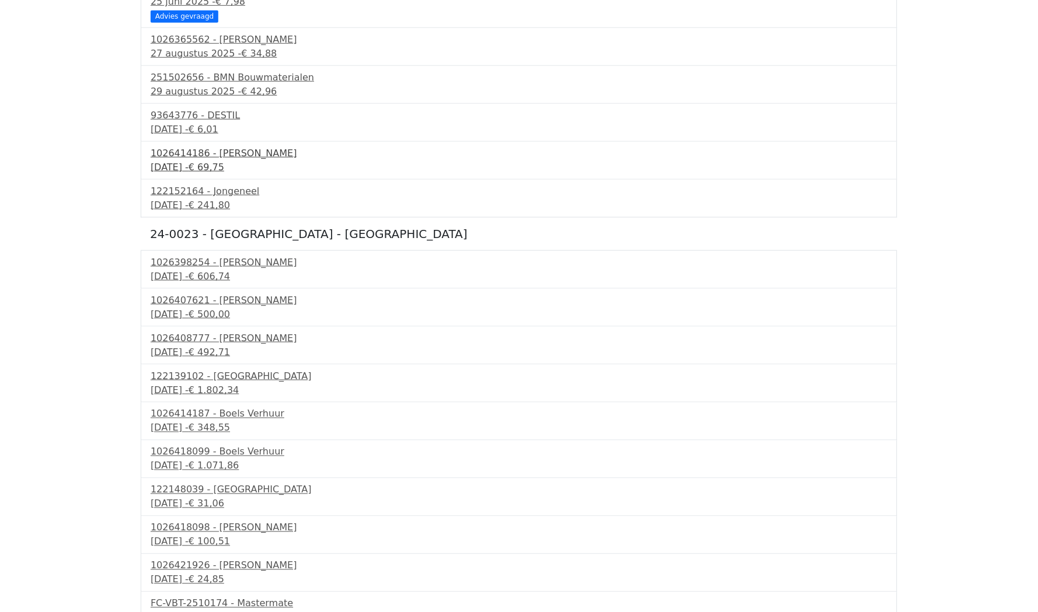
click at [213, 161] on div "14 september 2025 - € 69,75" at bounding box center [519, 168] width 737 height 14
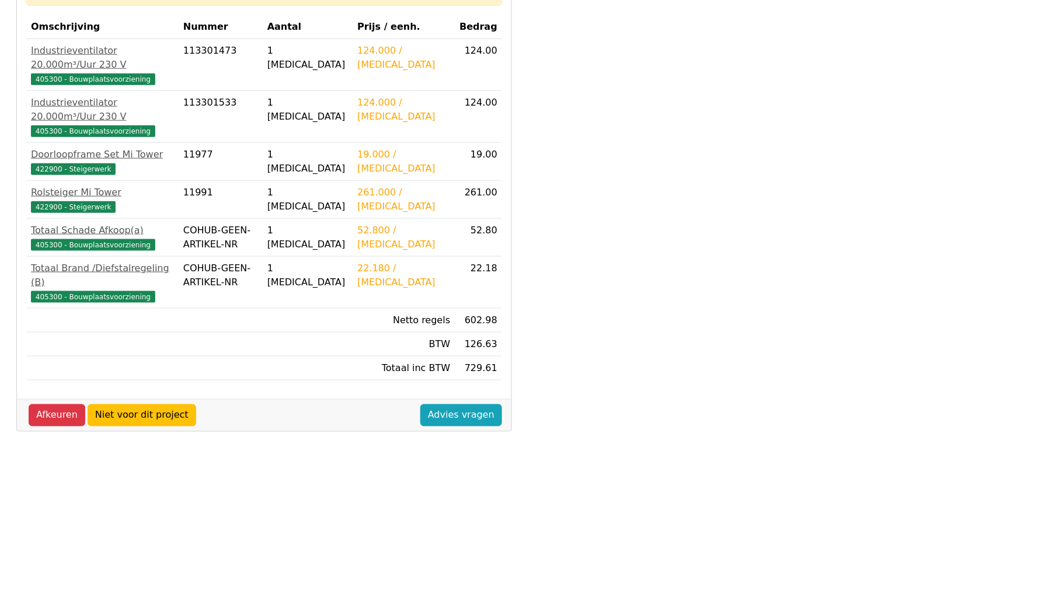
scroll to position [252, 0]
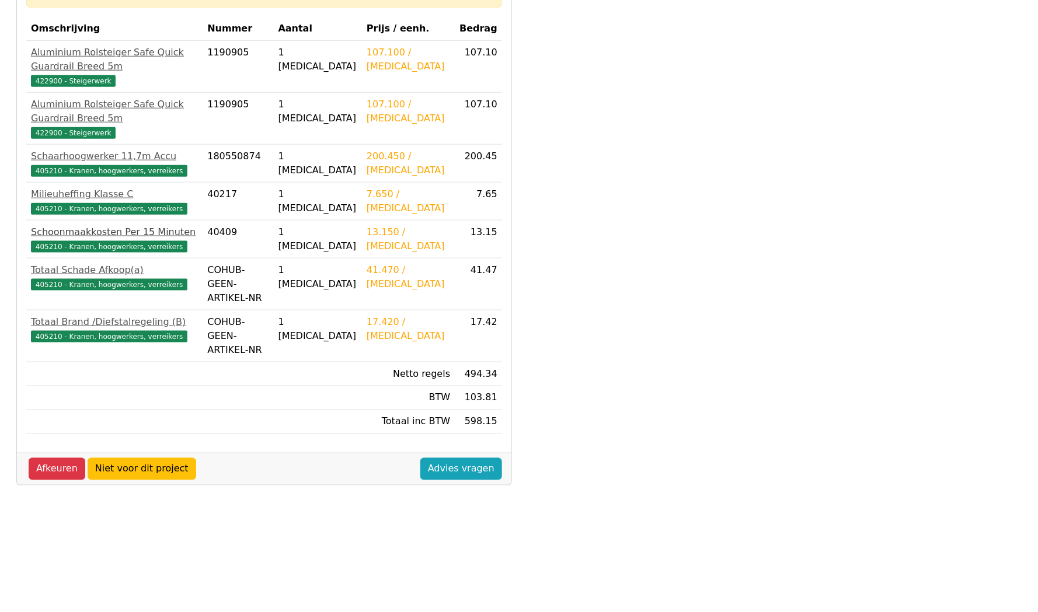
scroll to position [251, 0]
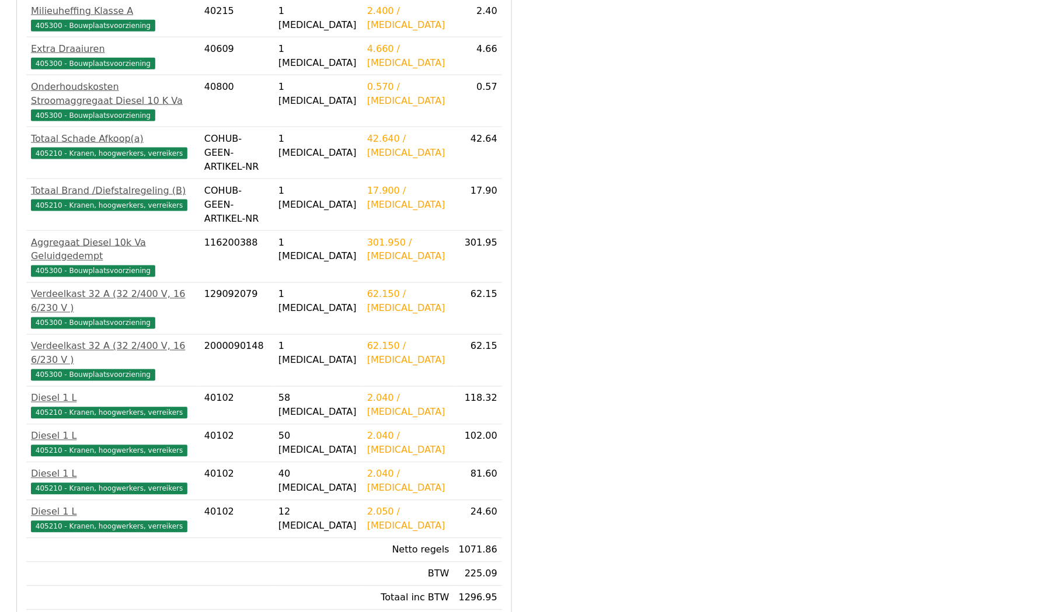
scroll to position [382, 0]
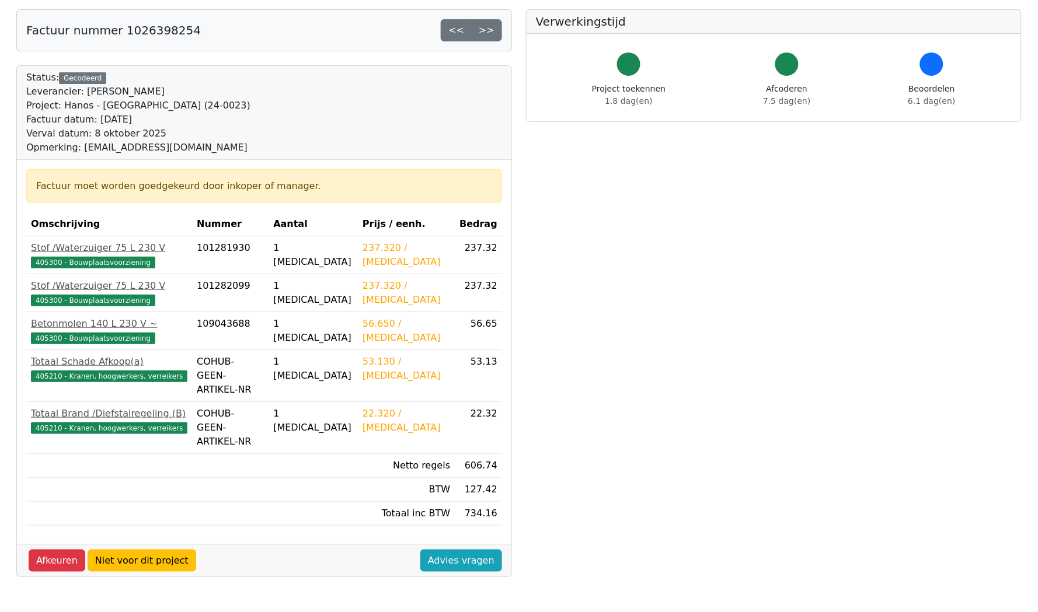
scroll to position [64, 0]
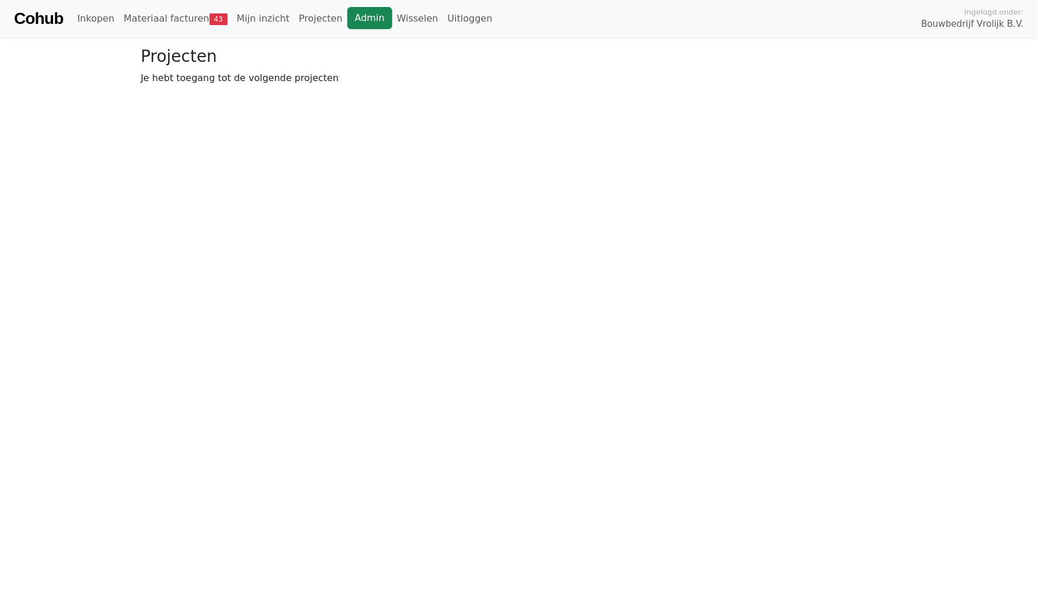
click at [367, 20] on link "Admin" at bounding box center [369, 18] width 45 height 22
click at [598, 16] on link "Wisselen" at bounding box center [623, 18] width 51 height 23
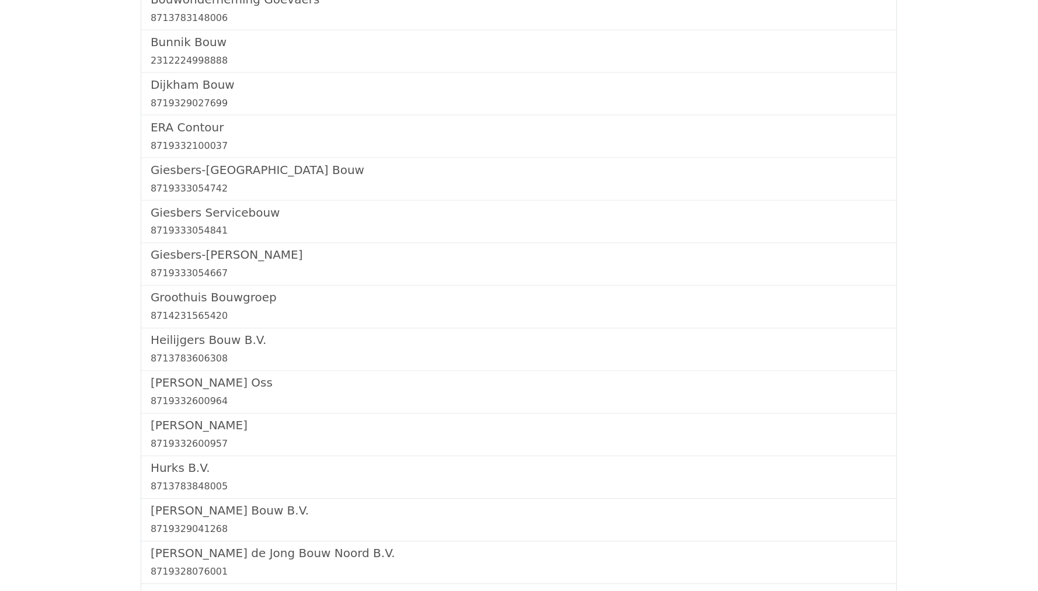
scroll to position [512, 0]
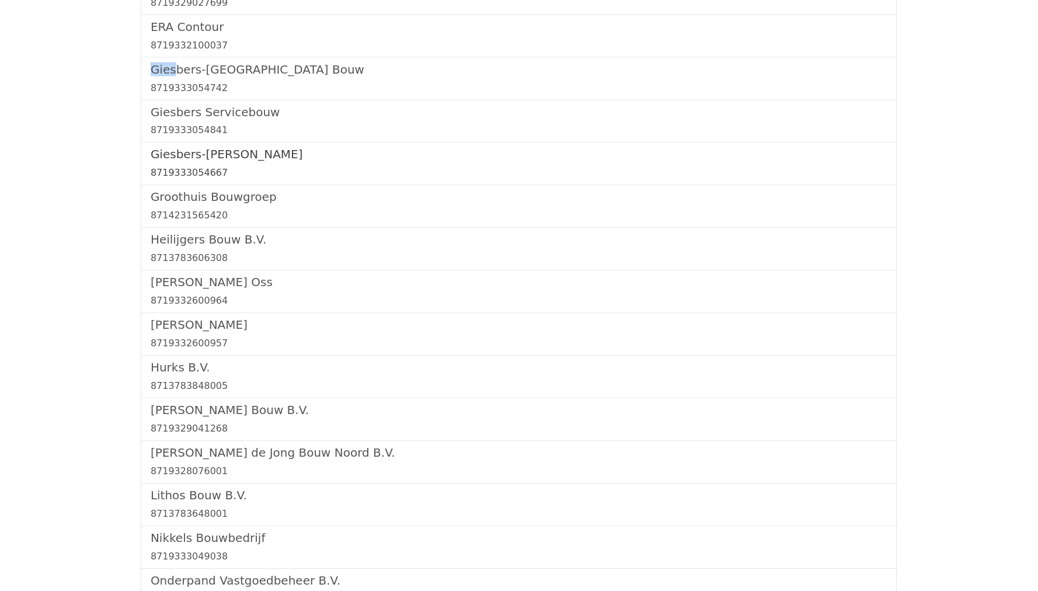
click at [212, 148] on h5 "Giesbers-[PERSON_NAME]" at bounding box center [519, 155] width 737 height 14
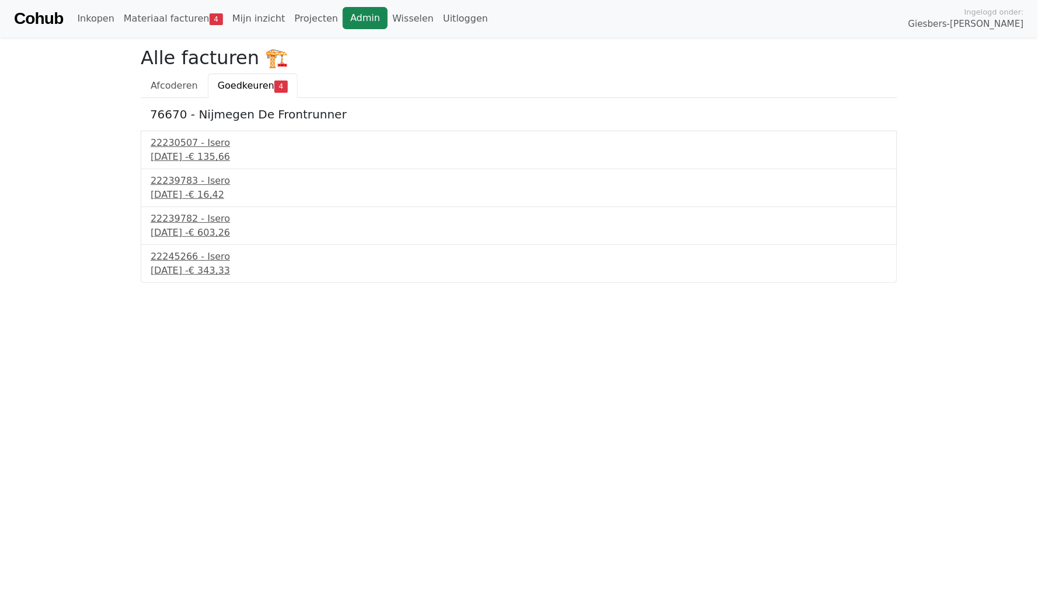
click at [352, 24] on link "Admin" at bounding box center [365, 18] width 45 height 22
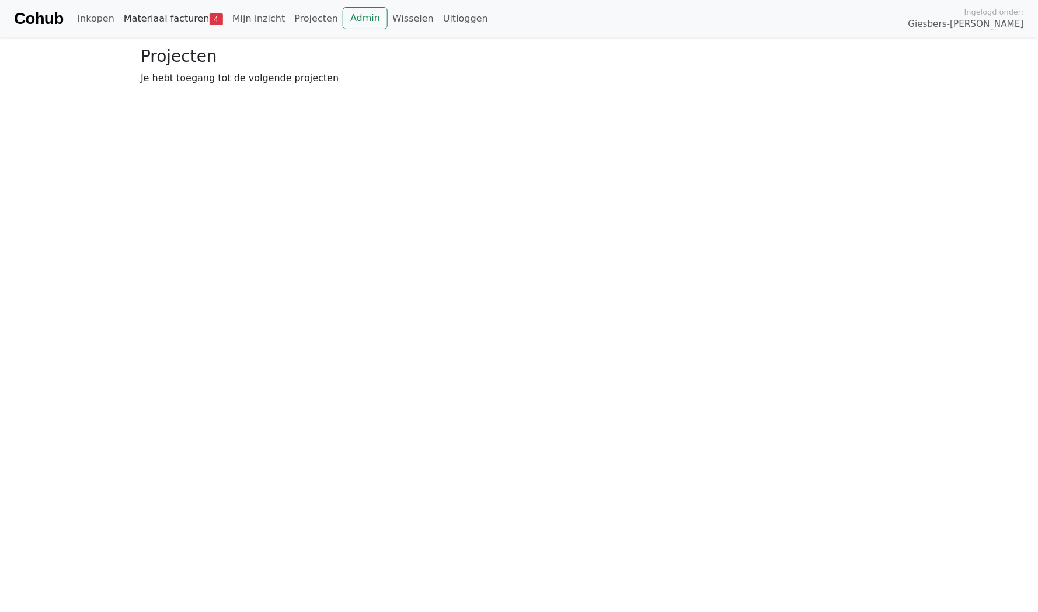
click at [187, 22] on link "Materiaal facturen 4" at bounding box center [173, 18] width 109 height 23
click at [242, 83] on span "Goedkeuren" at bounding box center [246, 85] width 57 height 11
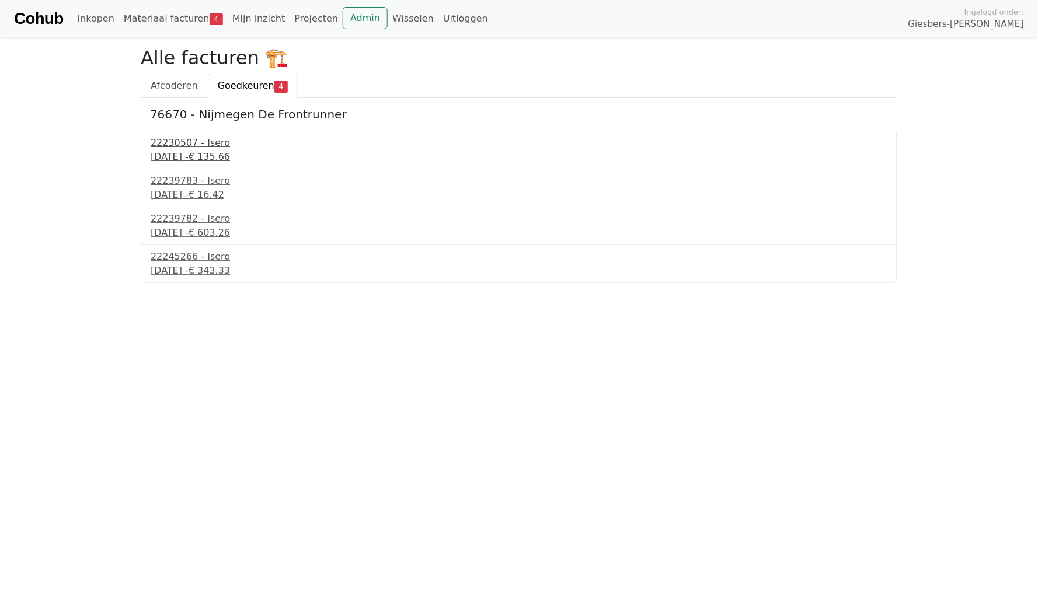
click at [227, 157] on div "16 september 2025 - € 135,66" at bounding box center [519, 157] width 737 height 14
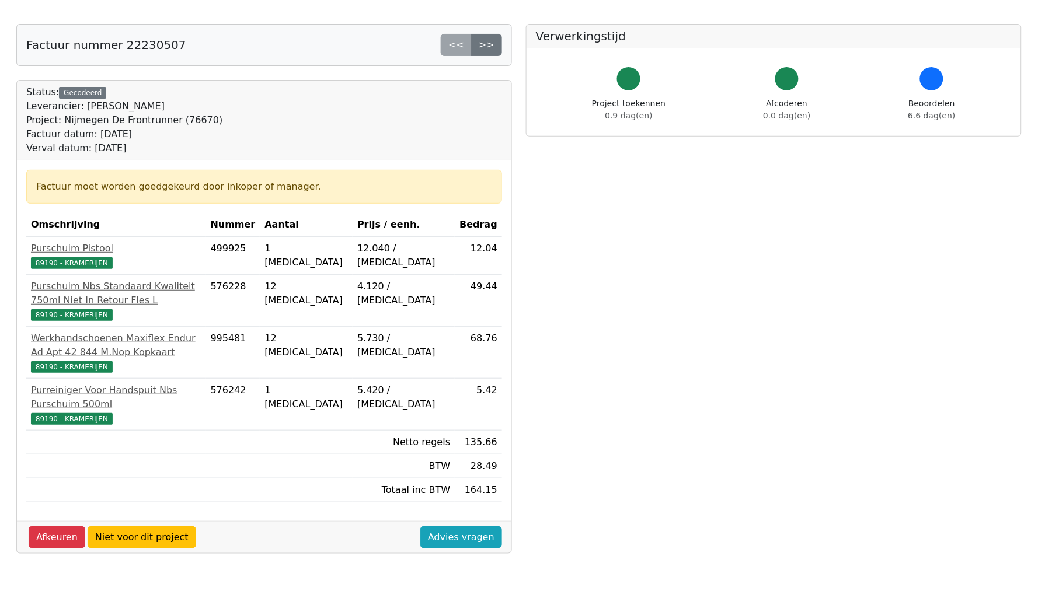
scroll to position [47, 0]
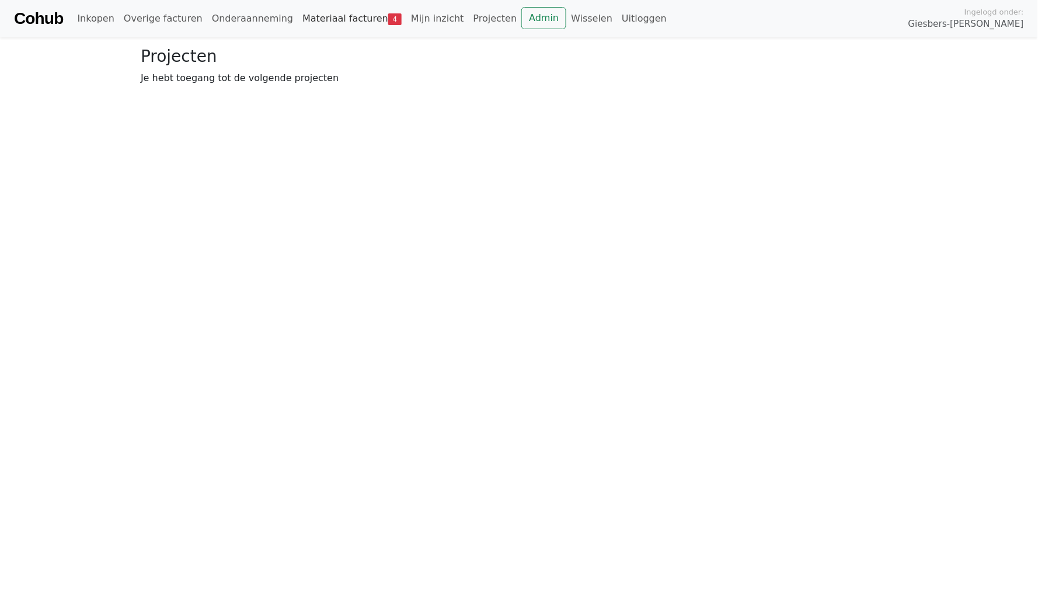
click at [340, 24] on link "Materiaal facturen 4" at bounding box center [352, 18] width 109 height 23
click at [566, 18] on link "Wisselen" at bounding box center [591, 18] width 51 height 23
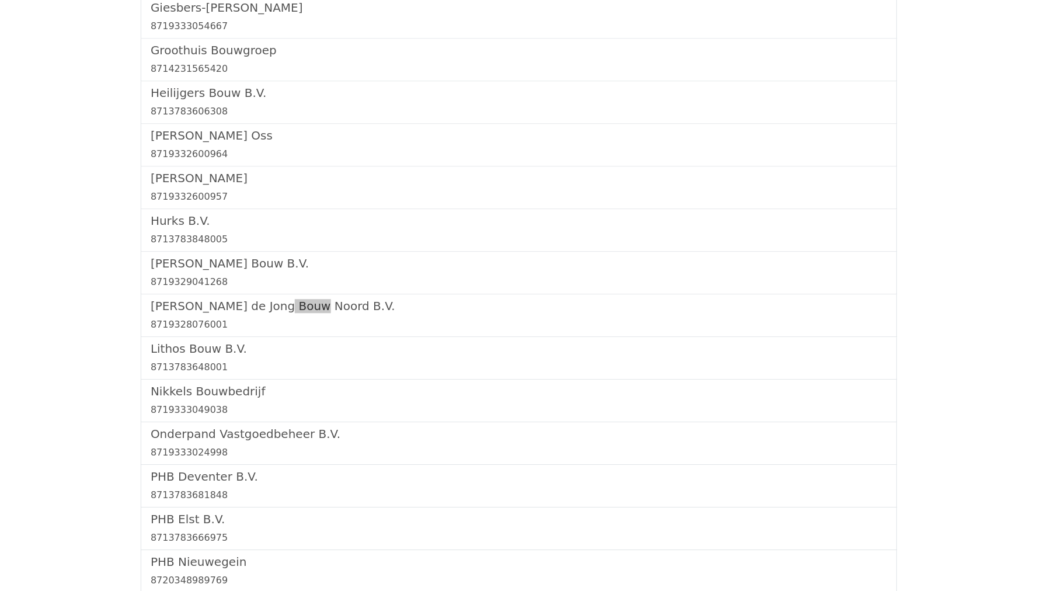
scroll to position [1250, 0]
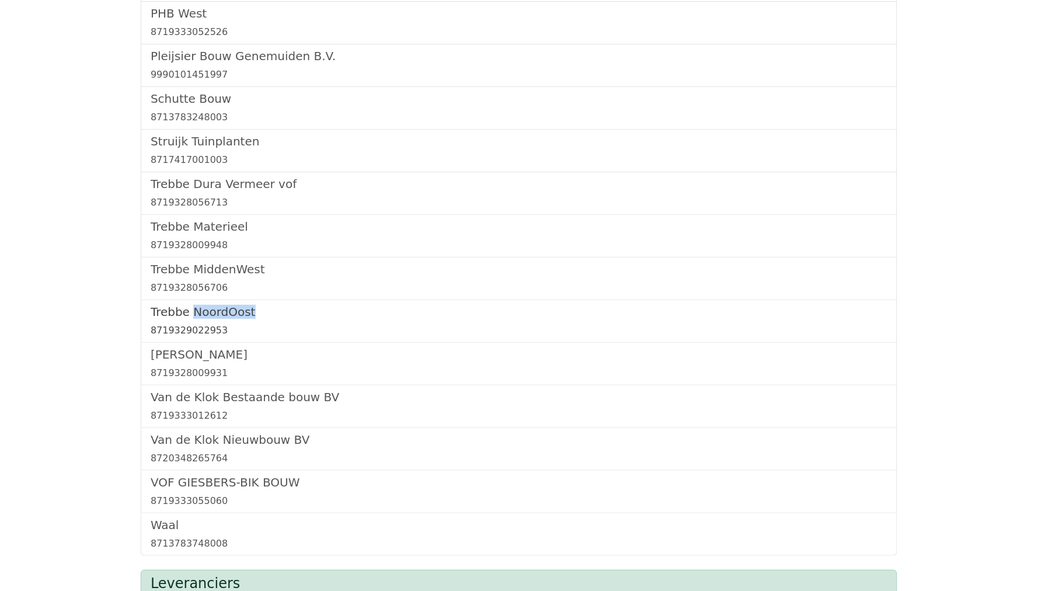
click at [211, 305] on h5 "Trebbe NoordOost" at bounding box center [519, 312] width 737 height 14
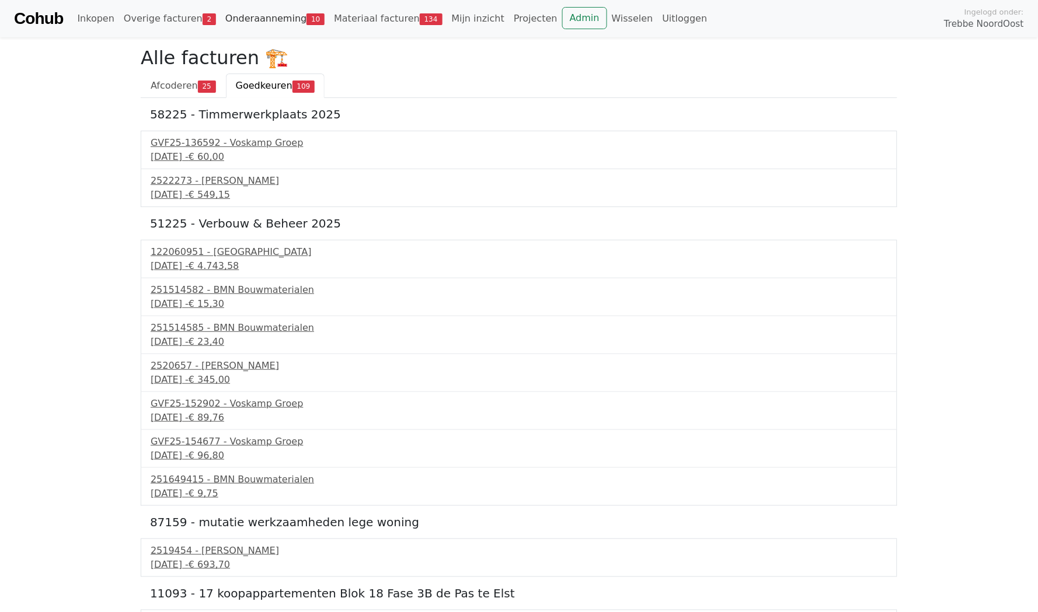
click at [281, 22] on link "Onderaanneming 10" at bounding box center [275, 18] width 109 height 23
click at [270, 17] on link "Onderaanneming 10" at bounding box center [275, 18] width 109 height 23
click at [562, 15] on link "Admin" at bounding box center [584, 18] width 45 height 22
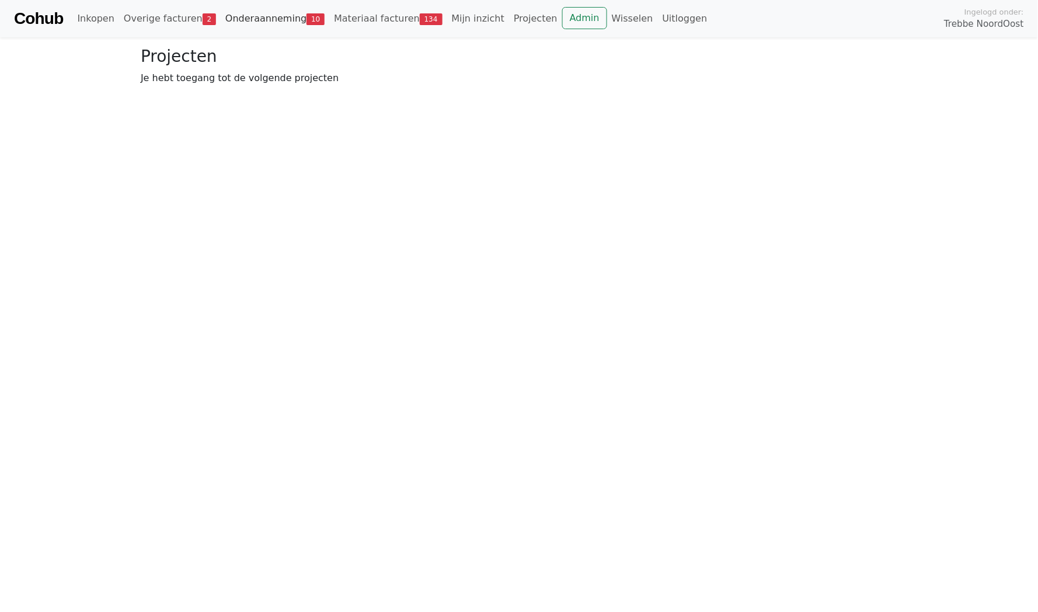
click at [248, 26] on link "Onderaanneming 10" at bounding box center [275, 18] width 109 height 23
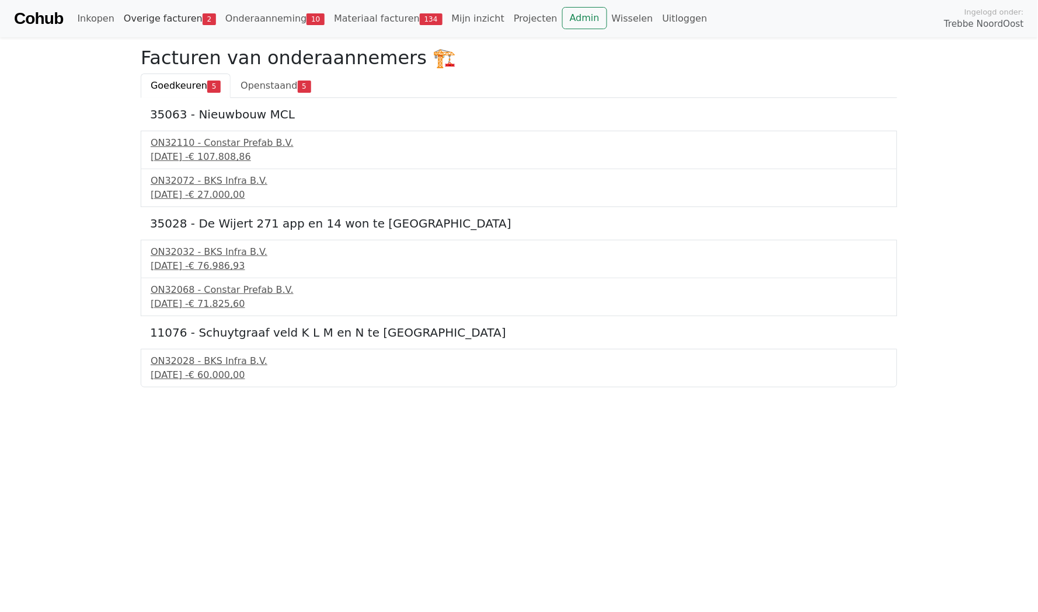
click at [170, 17] on link "Overige facturen 2" at bounding box center [170, 18] width 102 height 23
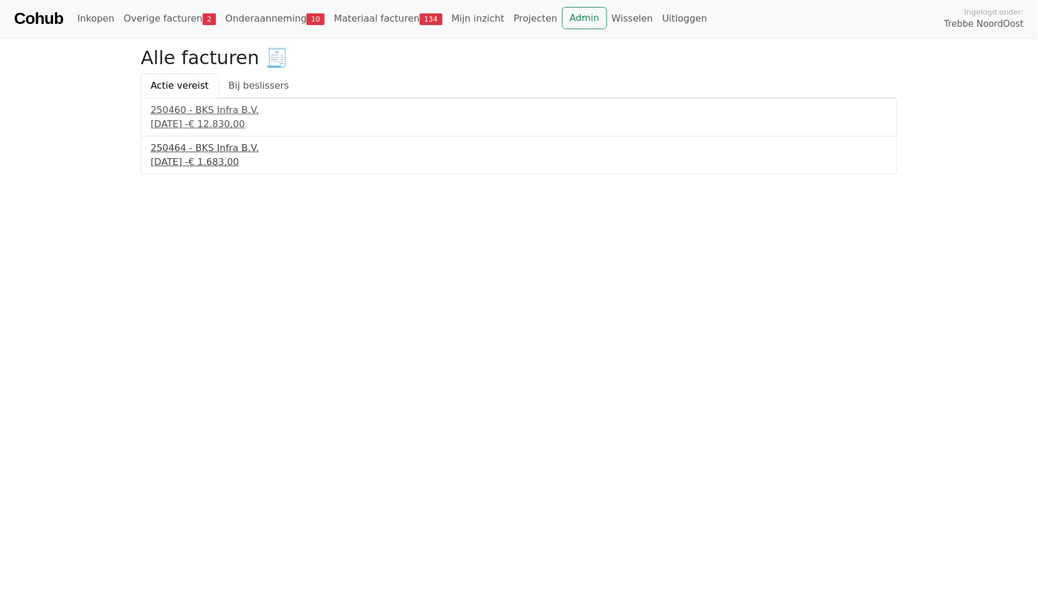
click at [176, 157] on div "[DATE] - € 1.683,00" at bounding box center [519, 162] width 737 height 14
click at [180, 152] on div "250464 - BKS Infra B.V." at bounding box center [519, 148] width 737 height 14
click at [254, 23] on link "Onderaanneming 10" at bounding box center [275, 18] width 109 height 23
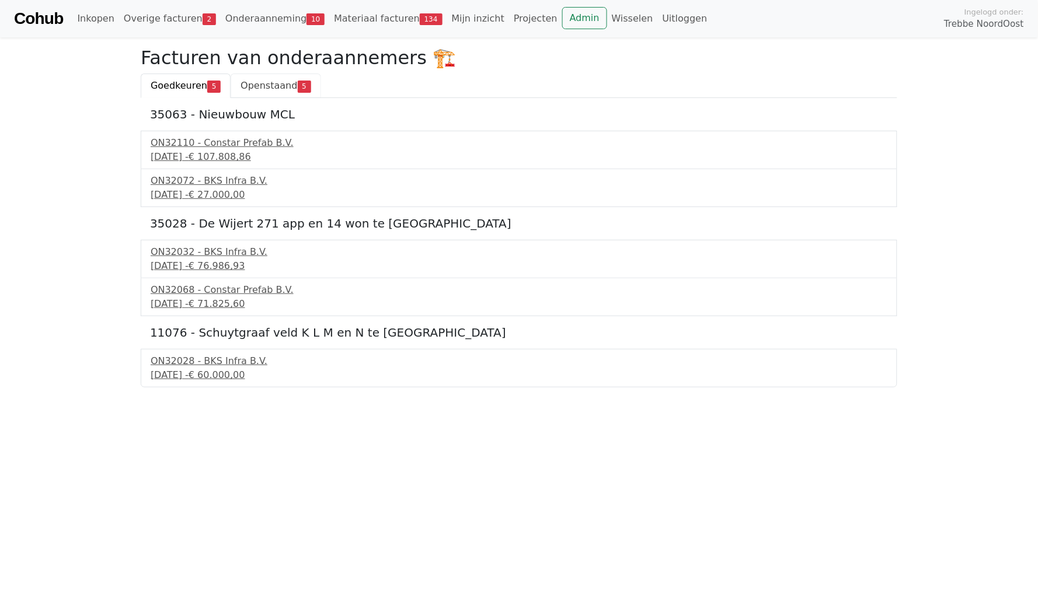
click at [256, 83] on span "Openstaand" at bounding box center [268, 85] width 57 height 11
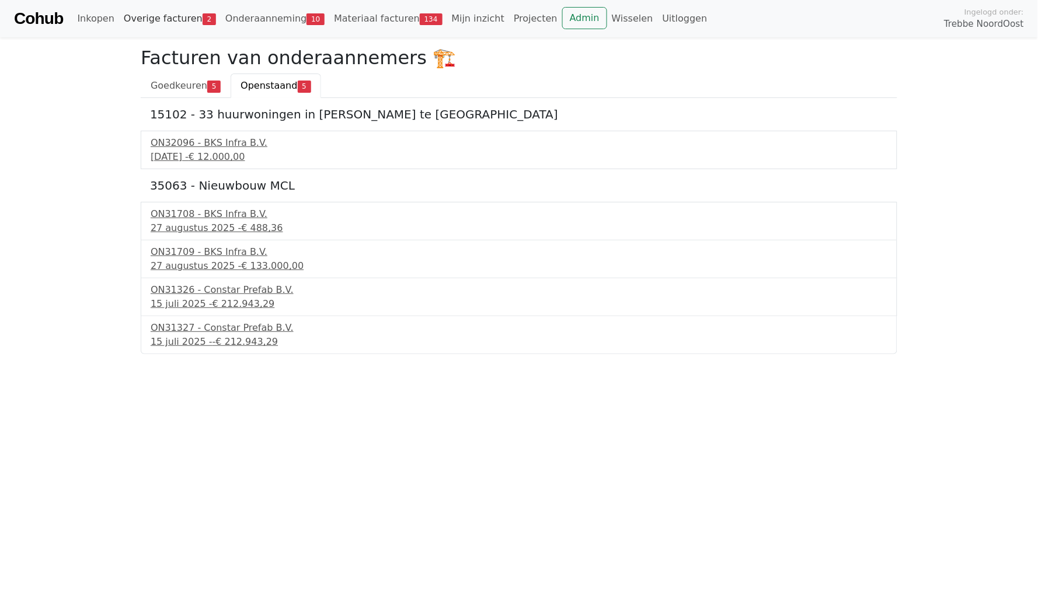
click at [203, 20] on span "2" at bounding box center [209, 19] width 13 height 12
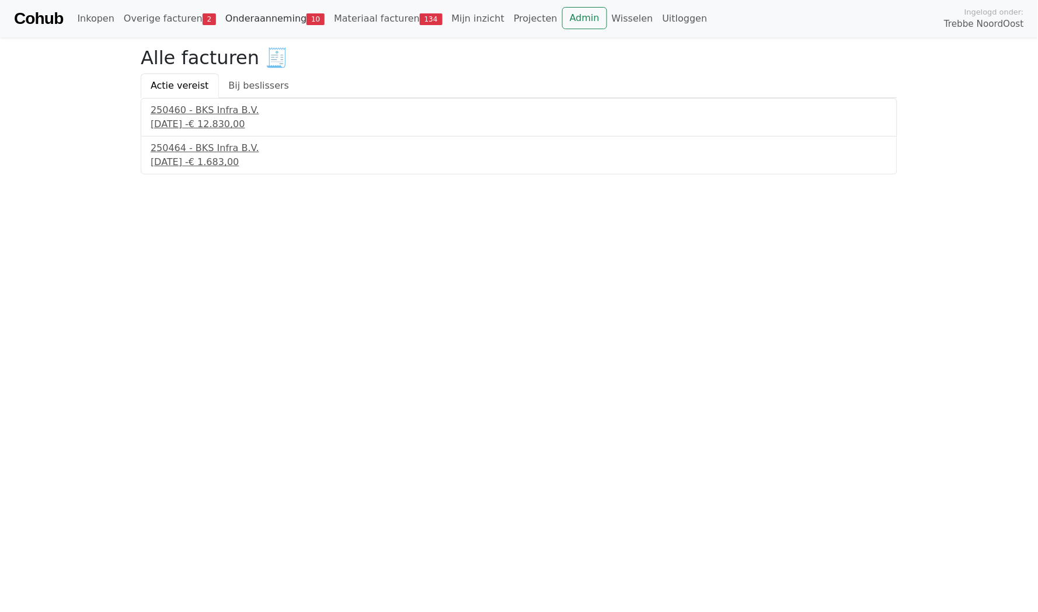
click at [239, 20] on link "Onderaanneming 10" at bounding box center [275, 18] width 109 height 23
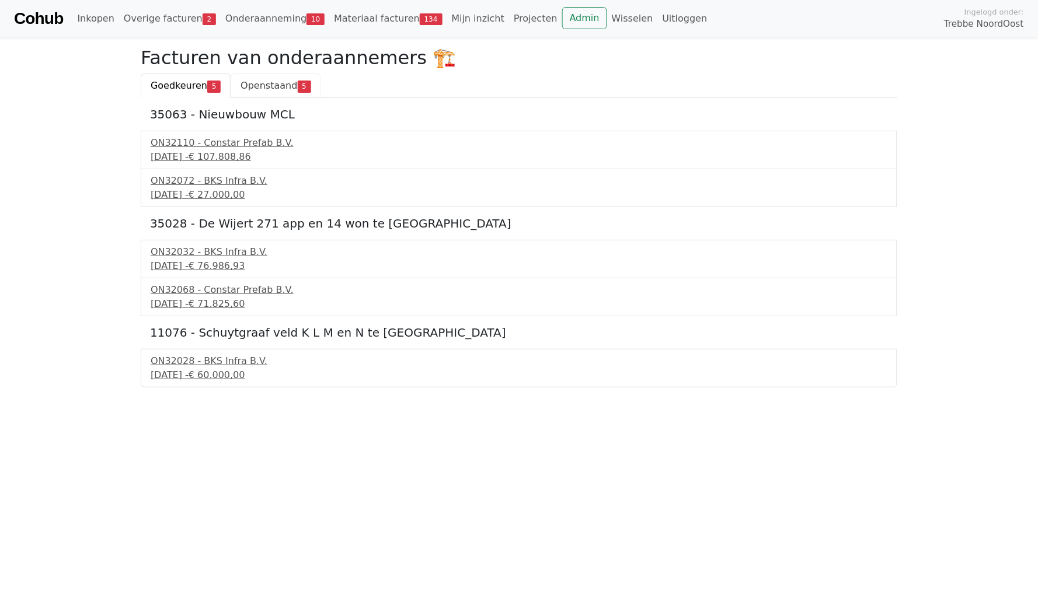
click at [258, 90] on span "Openstaand" at bounding box center [268, 85] width 57 height 11
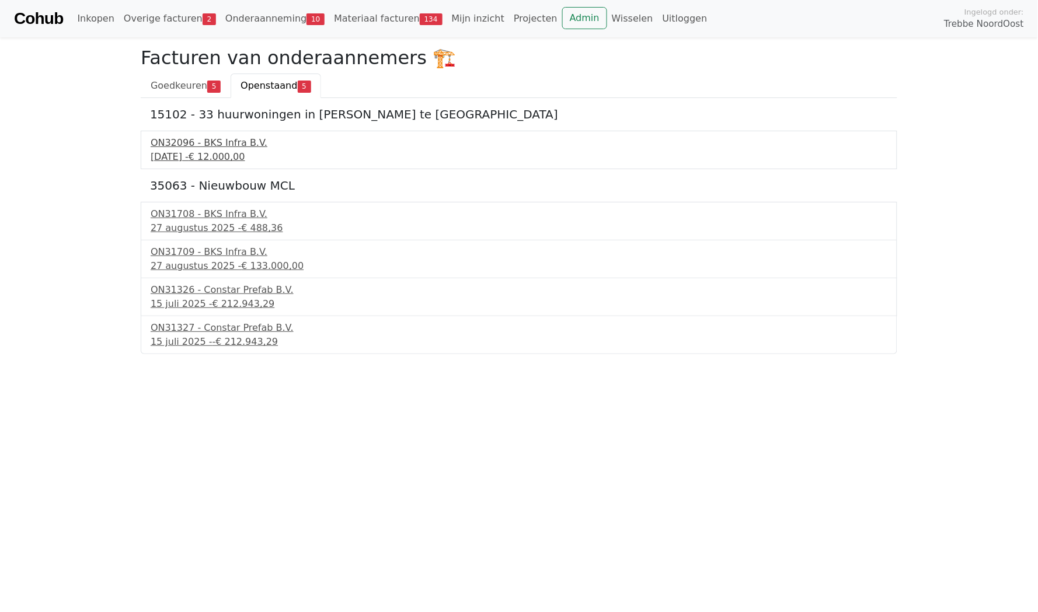
click at [209, 153] on div "[DATE] - € 12.000,00" at bounding box center [519, 157] width 737 height 14
click at [164, 25] on link "Overige facturen 2" at bounding box center [170, 18] width 102 height 23
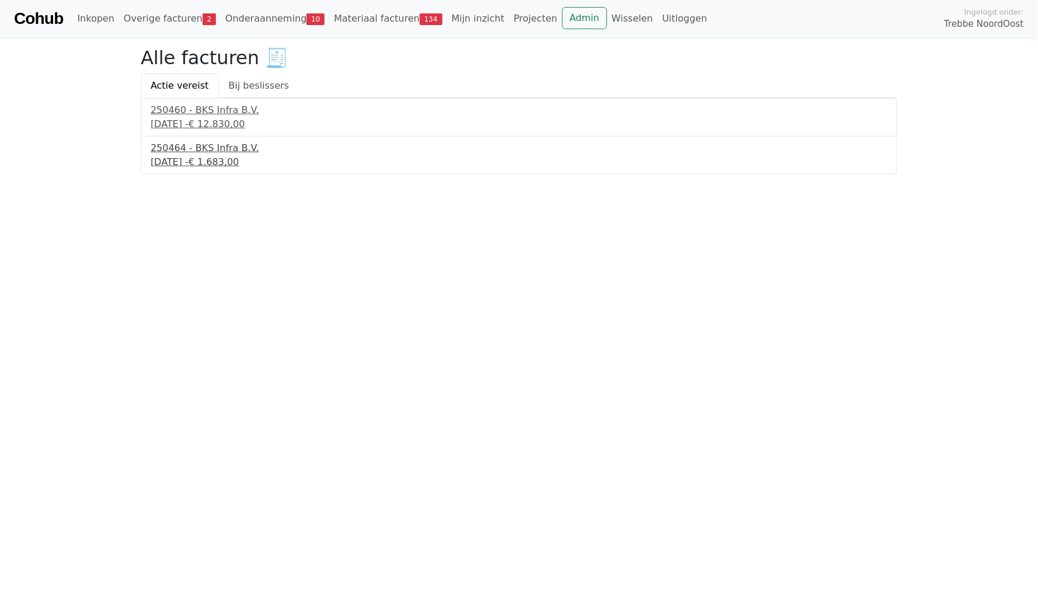
click at [193, 151] on div "250464 - BKS Infra B.V." at bounding box center [519, 148] width 737 height 14
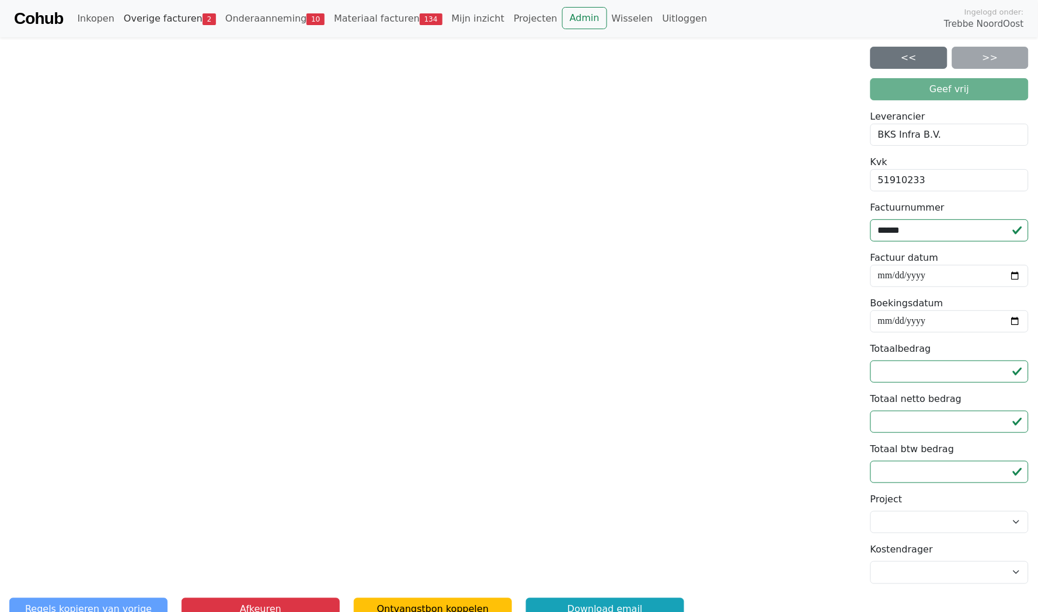
click at [194, 20] on link "Overige facturen 2" at bounding box center [170, 18] width 102 height 23
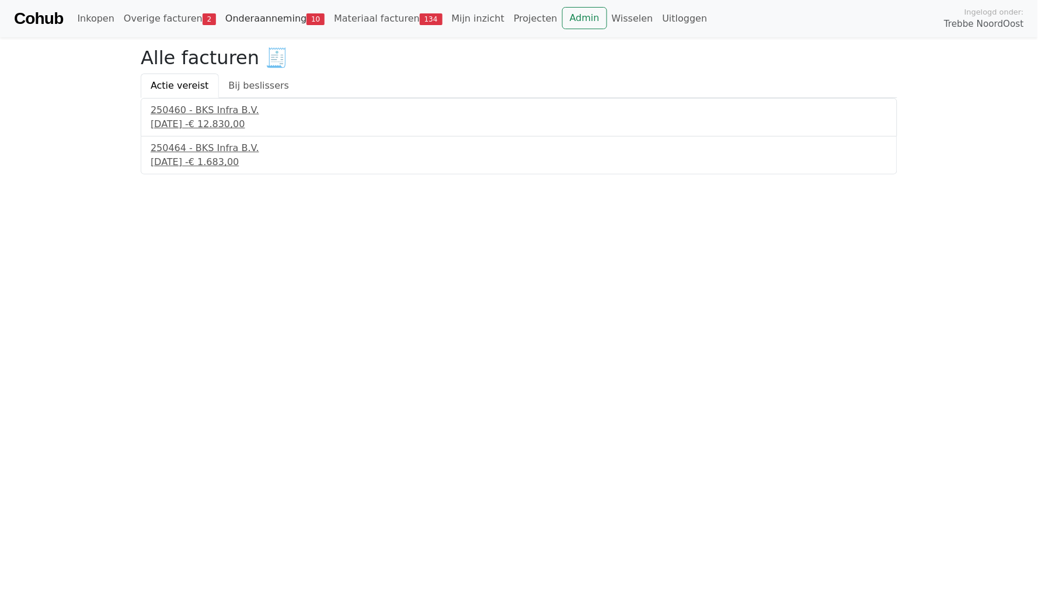
click at [257, 10] on link "Onderaanneming 10" at bounding box center [275, 18] width 109 height 23
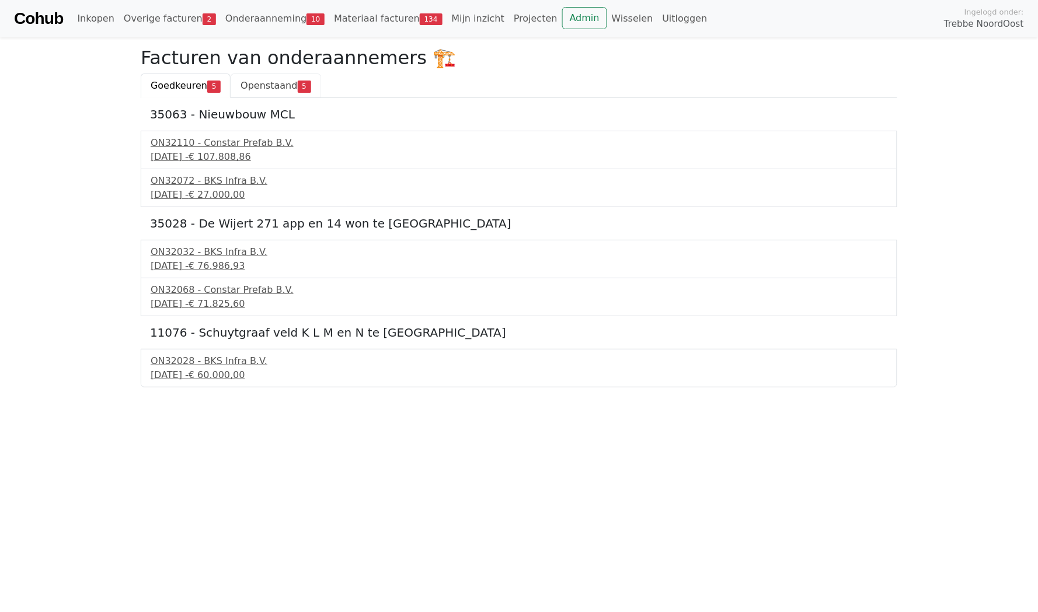
click at [252, 90] on span "Openstaand" at bounding box center [268, 85] width 57 height 11
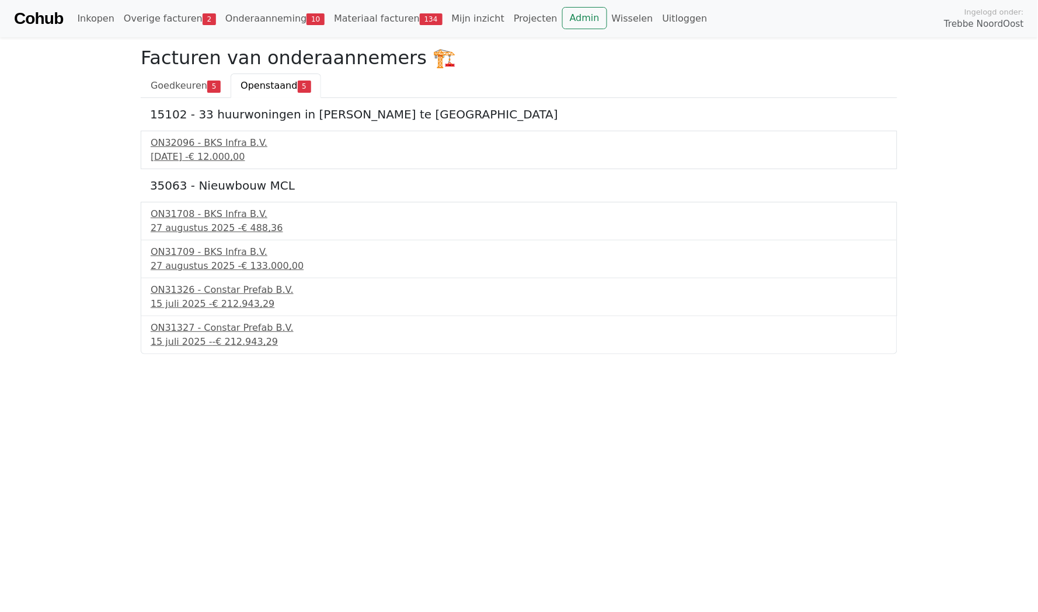
click at [177, 103] on div "15102 - 33 huurwoningen in [PERSON_NAME] te [GEOGRAPHIC_DATA] ON32096 - BKS Inf…" at bounding box center [519, 226] width 756 height 256
click at [177, 83] on span "Goedkeuren" at bounding box center [179, 85] width 57 height 11
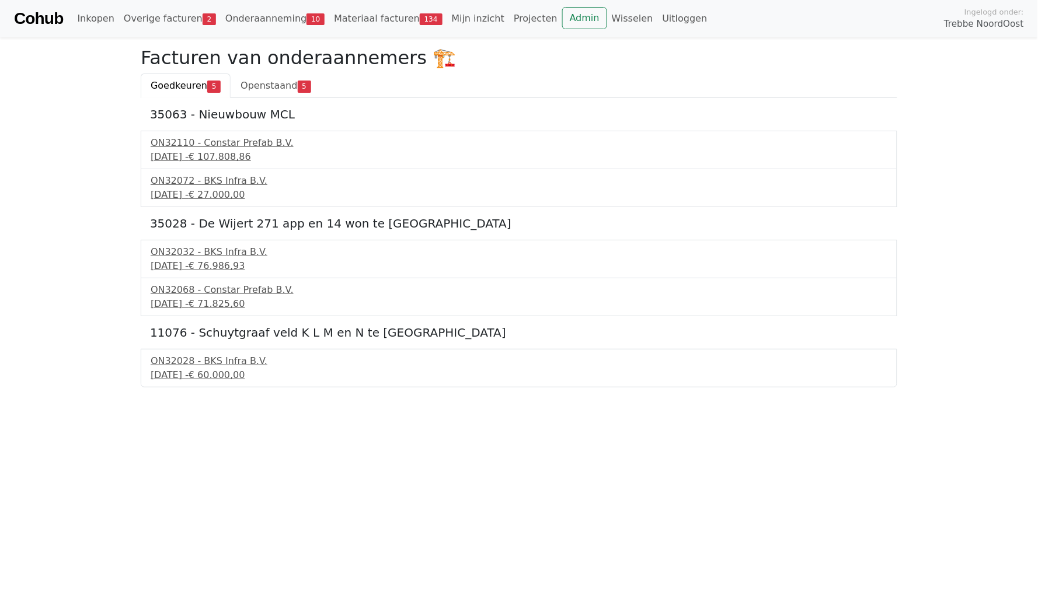
click at [180, 6] on div "Cohub Inkopen Overige facturen 2 Onderaanneming 10 Materiaal facturen 134 Mijn …" at bounding box center [519, 18] width 1038 height 37
click at [181, 20] on link "Overige facturen 2" at bounding box center [170, 18] width 102 height 23
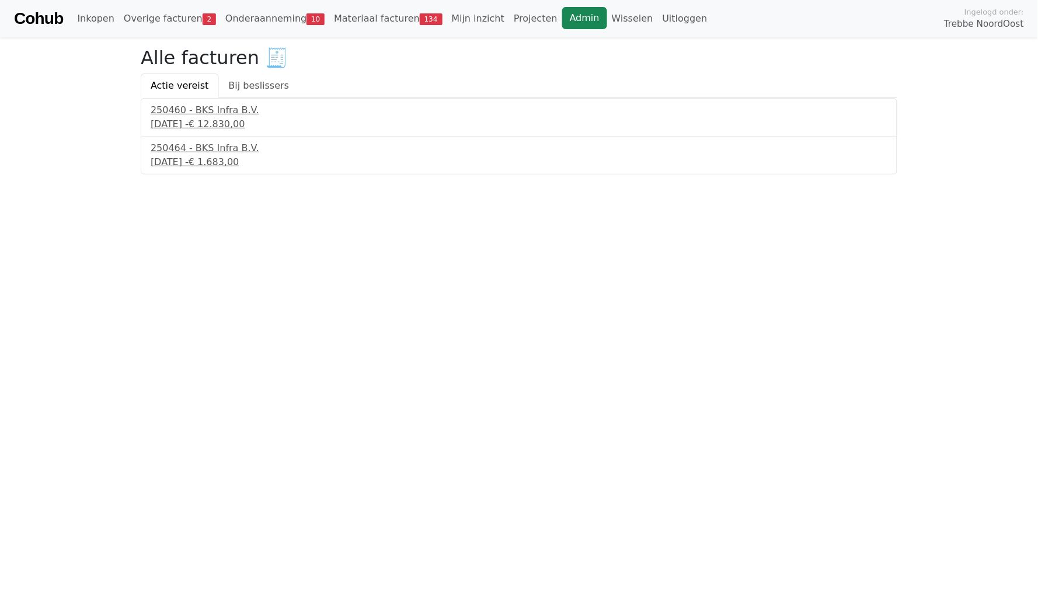
click at [562, 25] on link "Admin" at bounding box center [584, 18] width 45 height 22
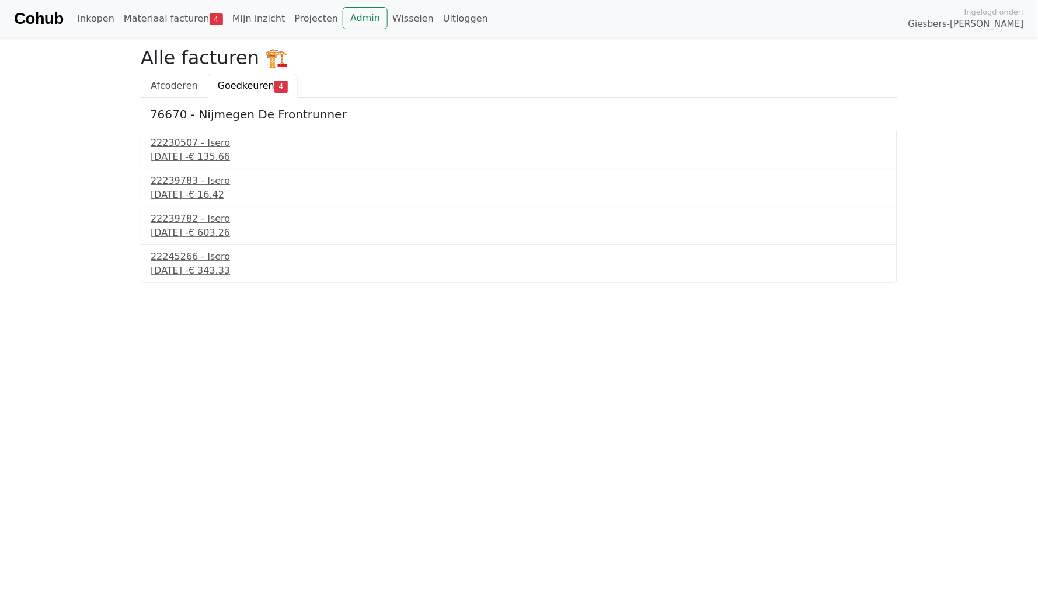
click at [26, 27] on link "Cohub" at bounding box center [38, 19] width 49 height 28
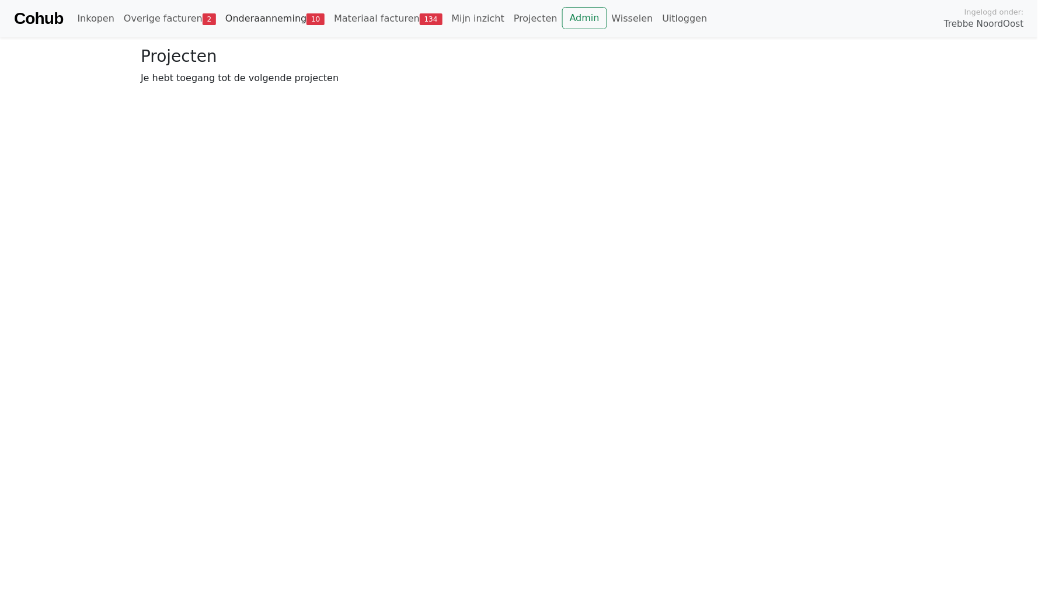
click at [261, 29] on link "Onderaanneming 10" at bounding box center [275, 18] width 109 height 23
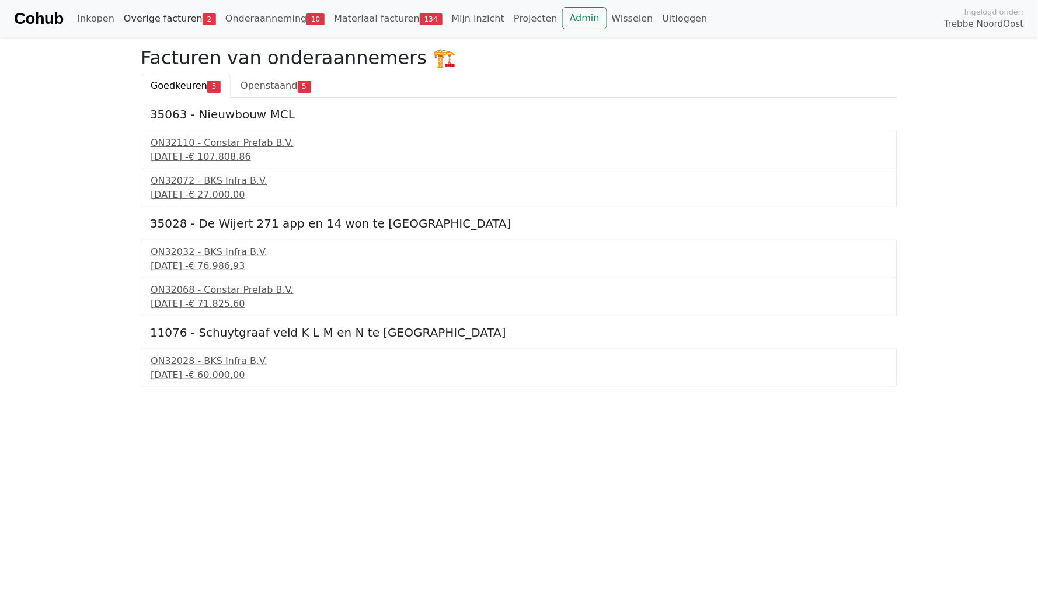
click at [158, 22] on link "Overige facturen 2" at bounding box center [170, 18] width 102 height 23
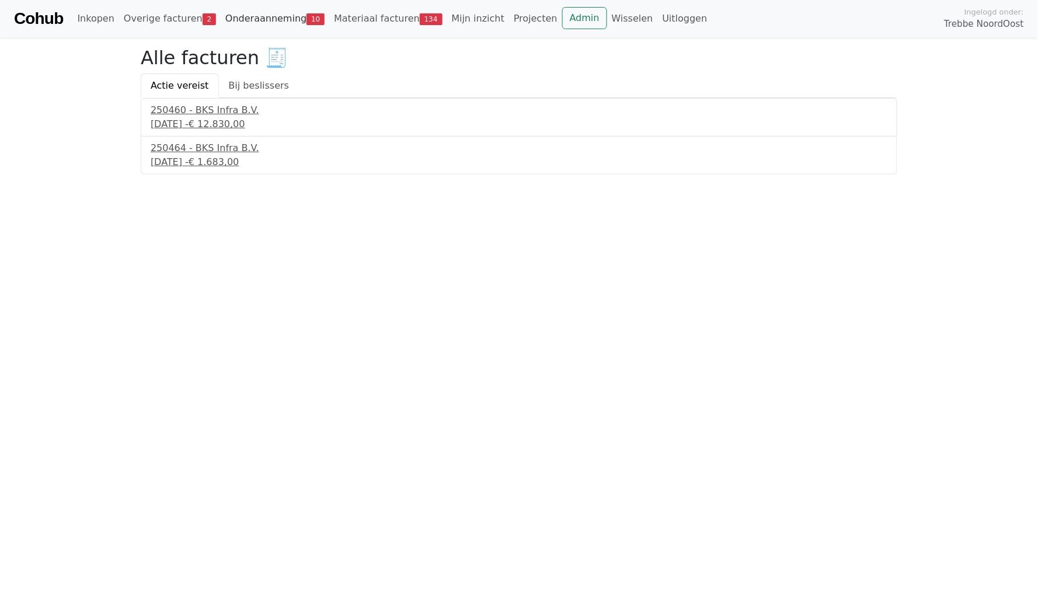
click at [240, 22] on link "Onderaanneming 10" at bounding box center [275, 18] width 109 height 23
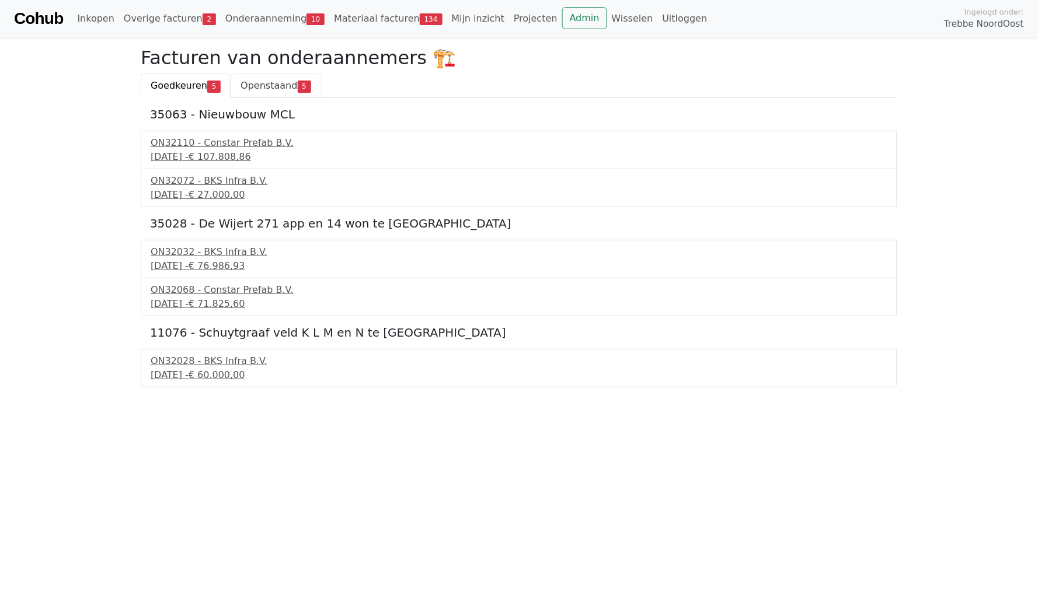
click at [254, 94] on link "Openstaand 5" at bounding box center [276, 86] width 90 height 25
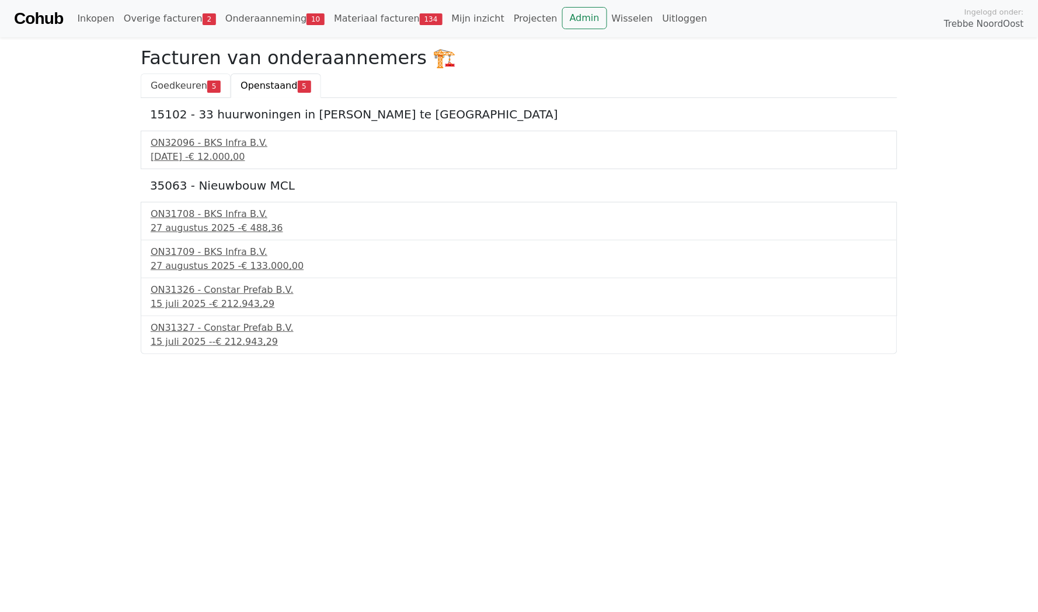
click at [193, 80] on span "Goedkeuren" at bounding box center [179, 85] width 57 height 11
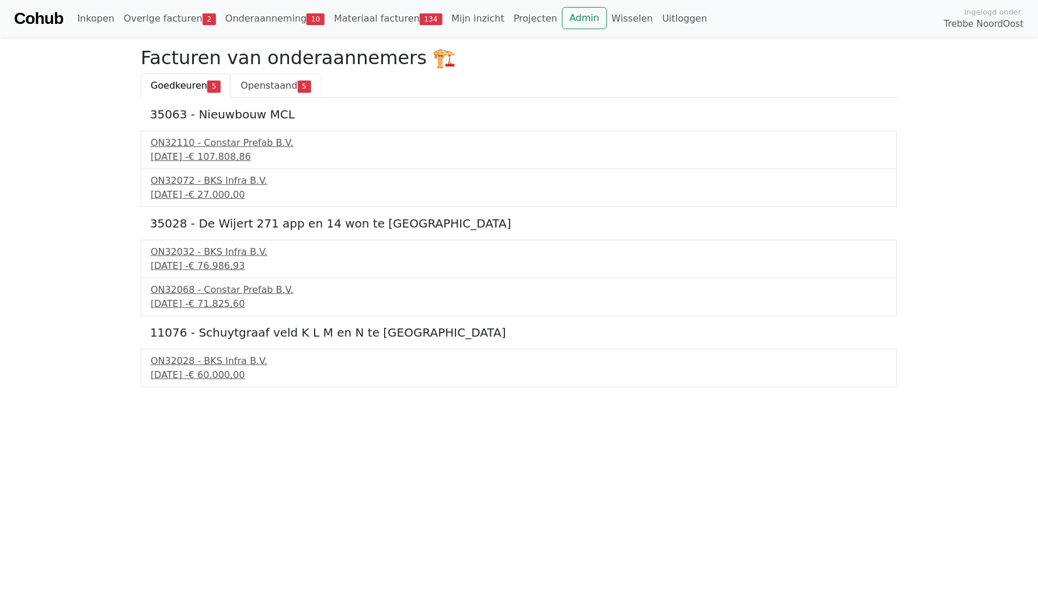
click at [268, 83] on span "Openstaand" at bounding box center [268, 85] width 57 height 11
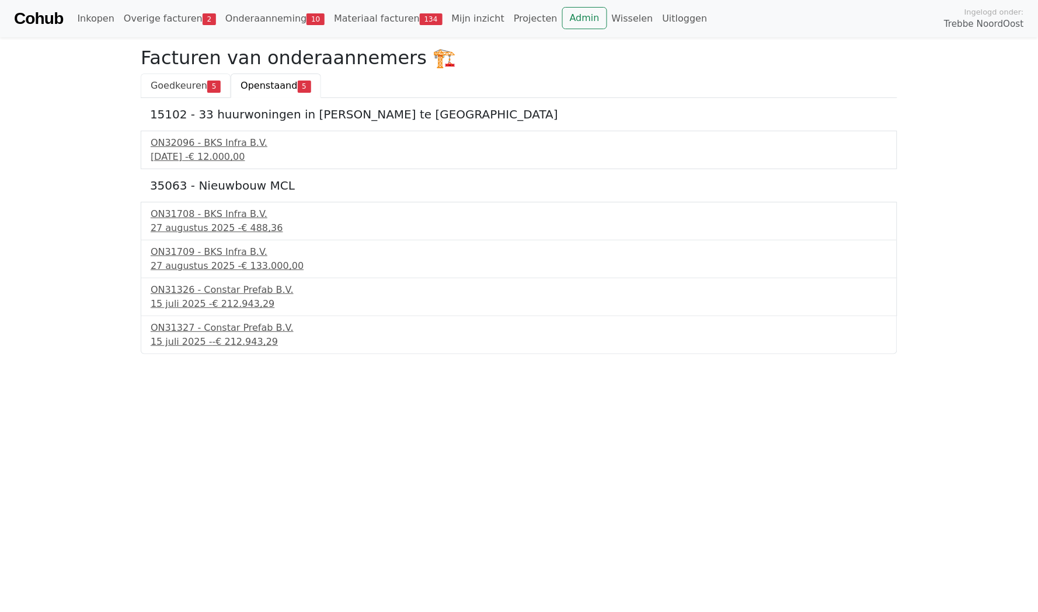
click at [186, 83] on span "Goedkeuren" at bounding box center [179, 85] width 57 height 11
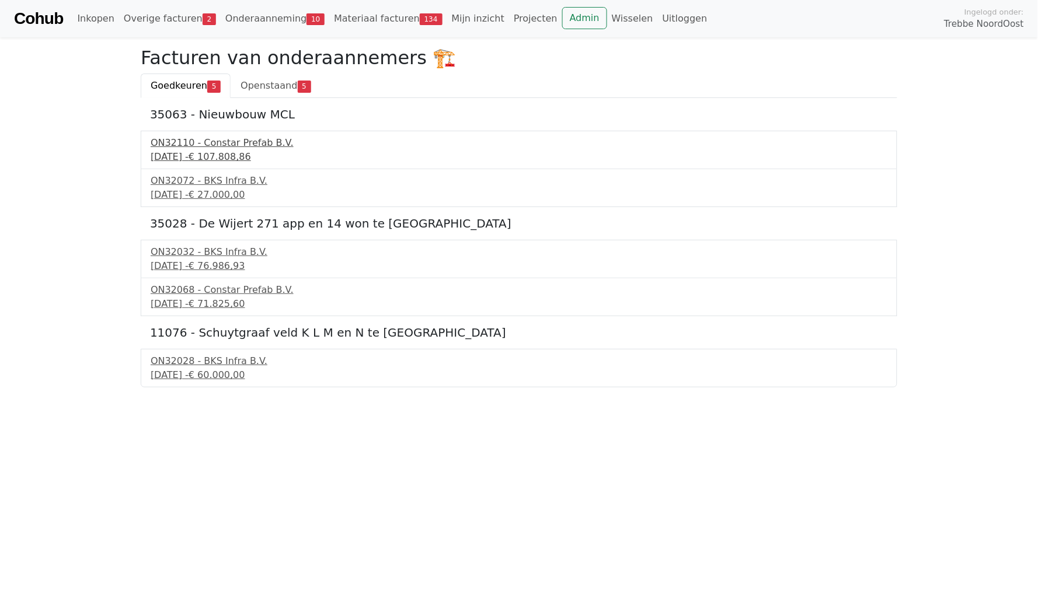
click at [203, 150] on div "19 september 2025 - € 107.808,86" at bounding box center [519, 157] width 737 height 14
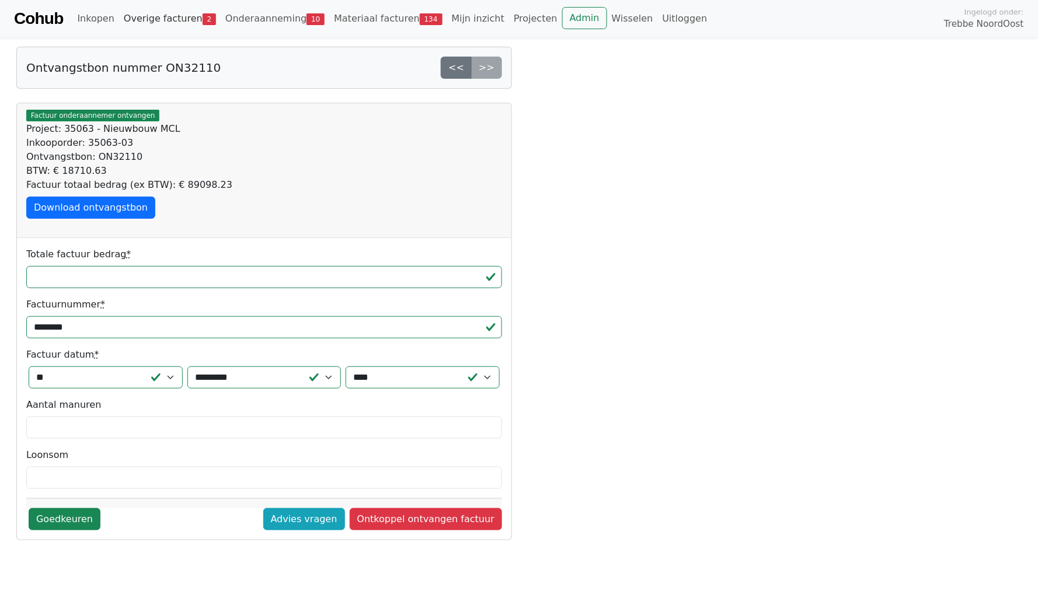
click at [170, 21] on link "Overige facturen 2" at bounding box center [170, 18] width 102 height 23
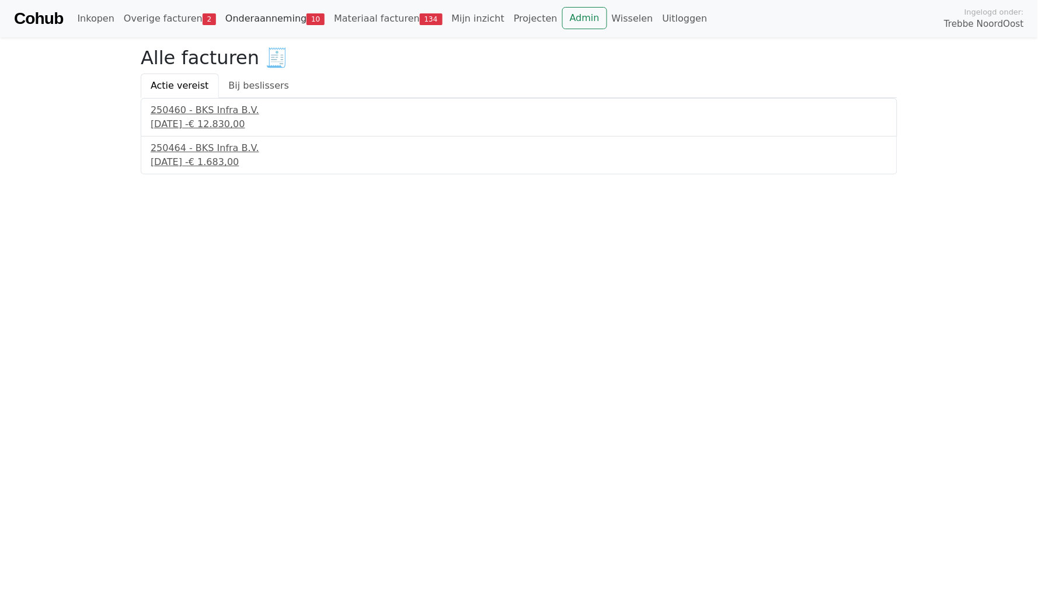
click at [273, 7] on link "Onderaanneming 10" at bounding box center [275, 18] width 109 height 23
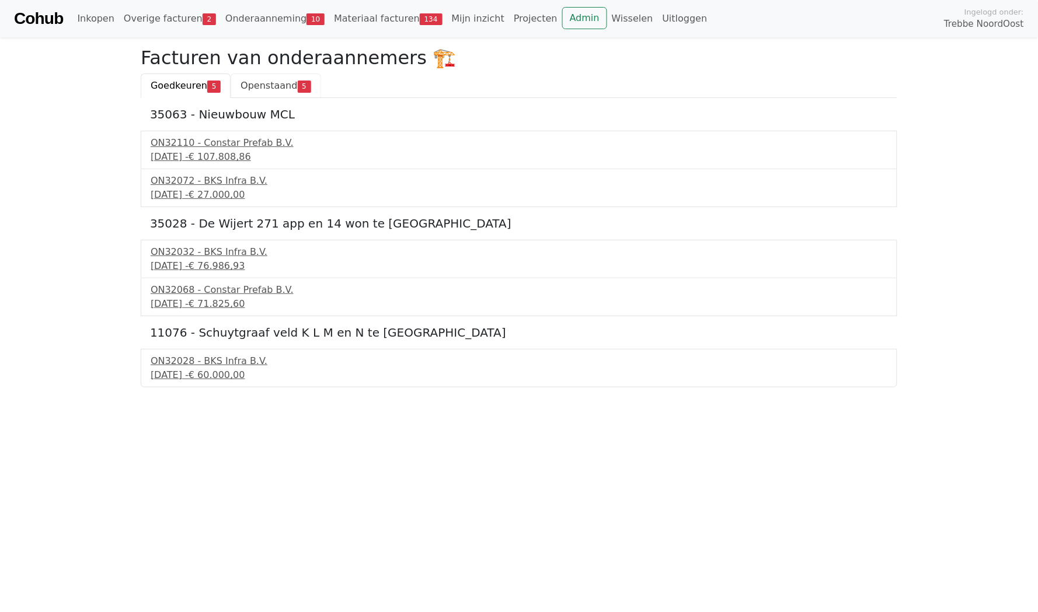
click at [277, 86] on span "Openstaand" at bounding box center [268, 85] width 57 height 11
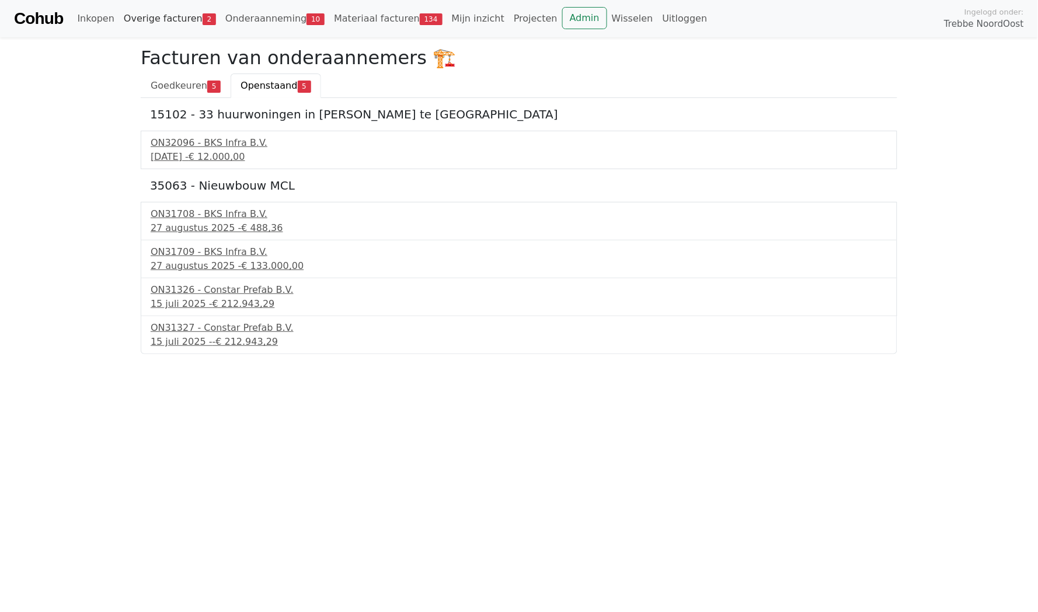
click at [177, 13] on link "Overige facturen 2" at bounding box center [170, 18] width 102 height 23
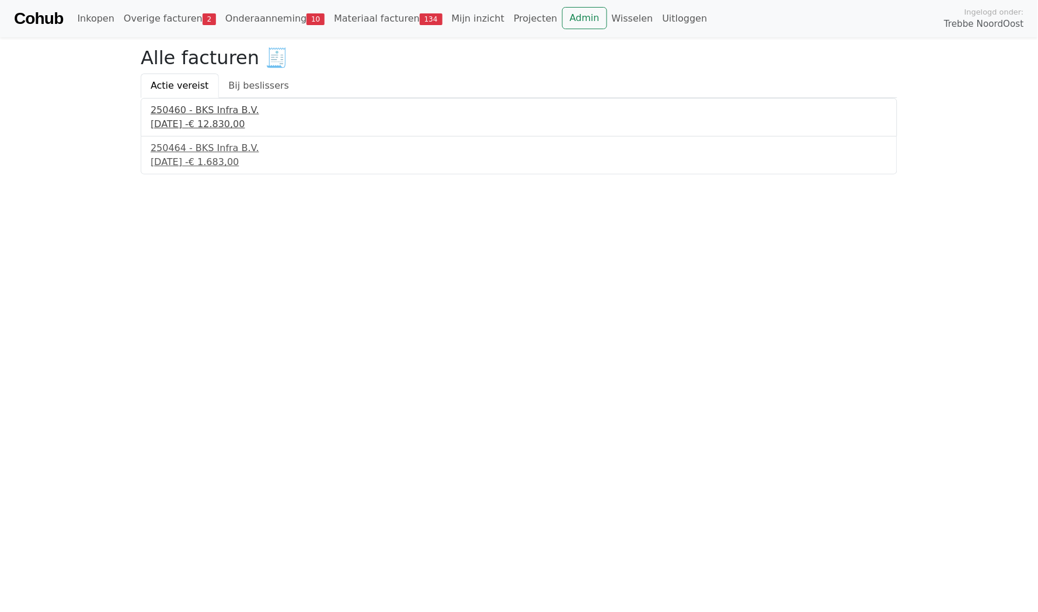
click at [194, 122] on div "[DATE] - € 12.830,00" at bounding box center [519, 124] width 737 height 14
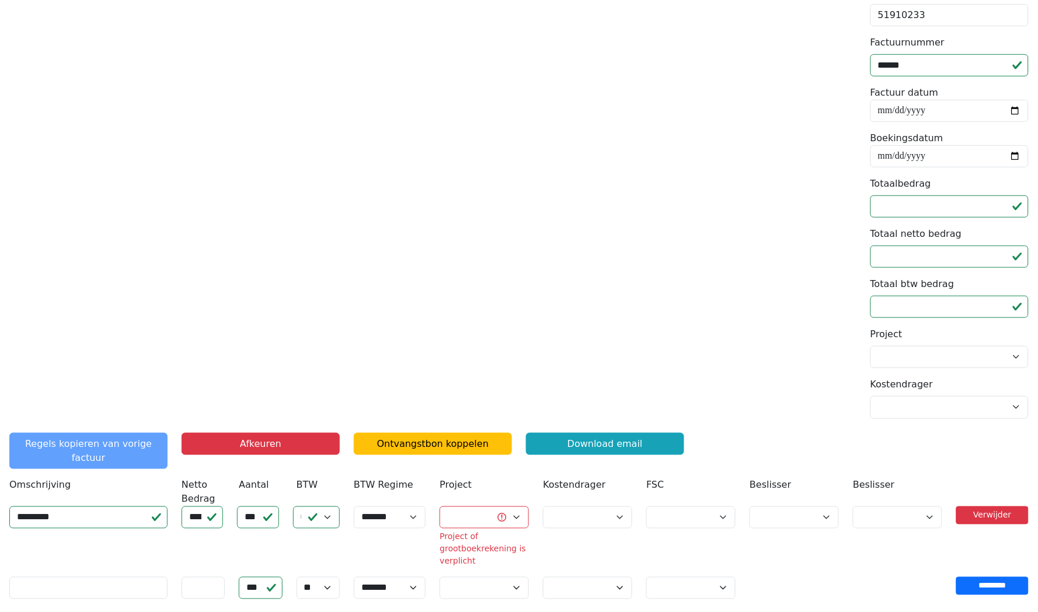
scroll to position [41, 0]
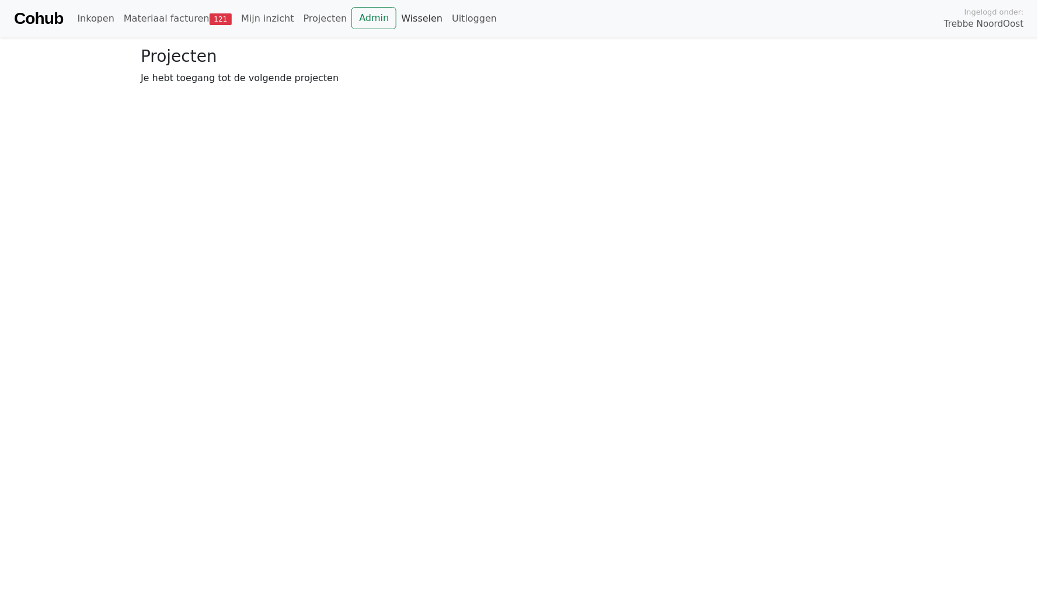
click at [396, 23] on link "Wisselen" at bounding box center [421, 18] width 51 height 23
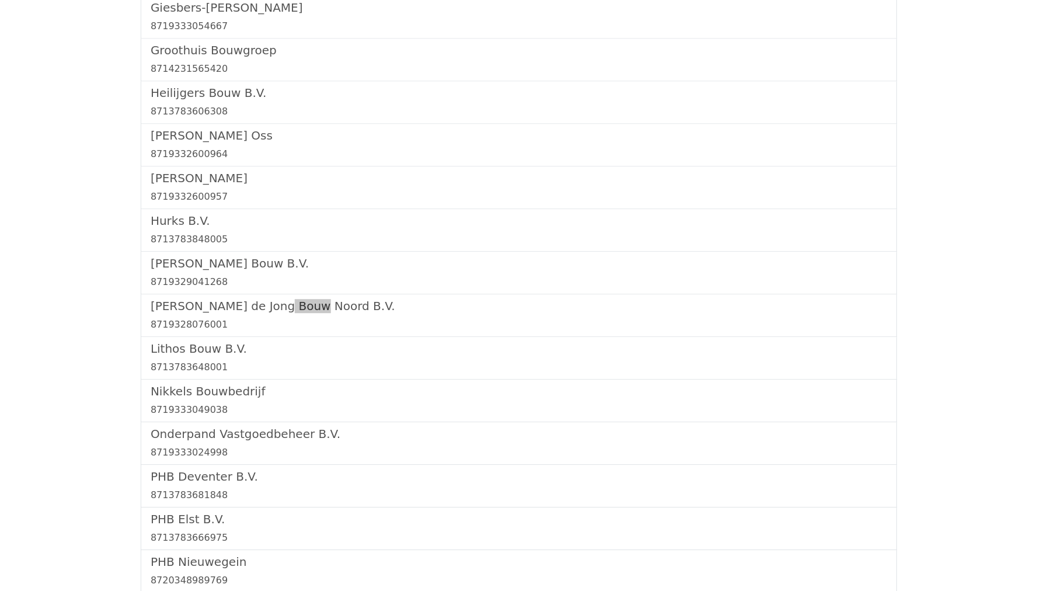
scroll to position [1250, 0]
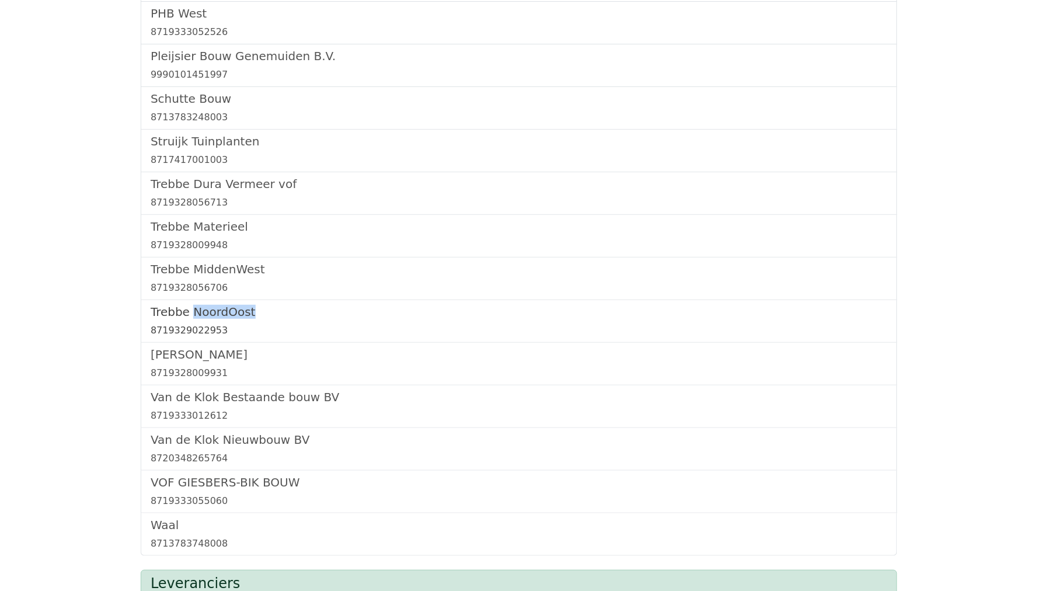
click at [186, 305] on h5 "Trebbe NoordOost" at bounding box center [519, 312] width 737 height 14
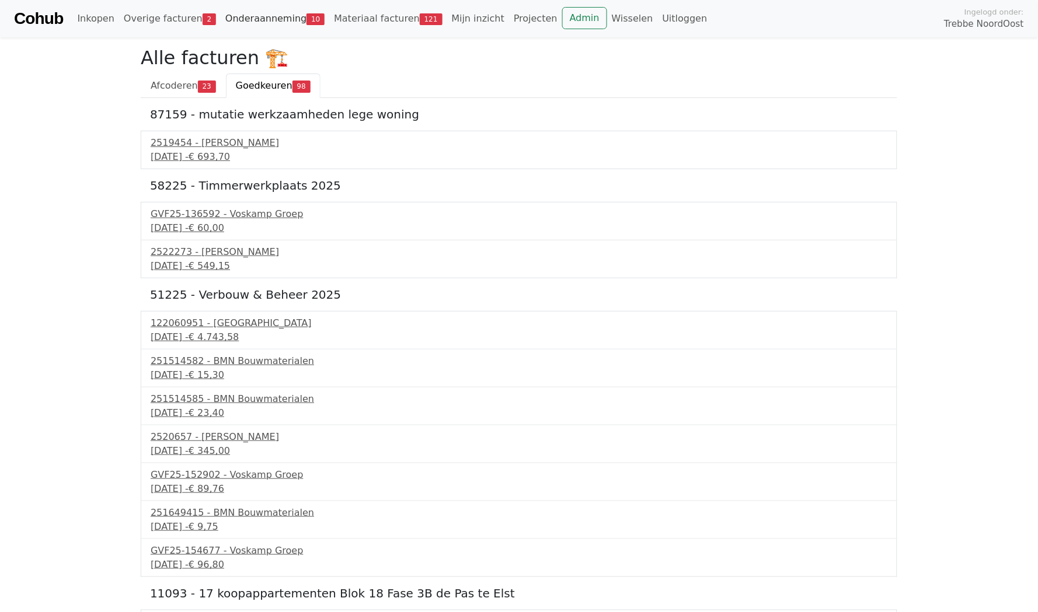
click at [259, 15] on link "Onderaanneming 10" at bounding box center [275, 18] width 109 height 23
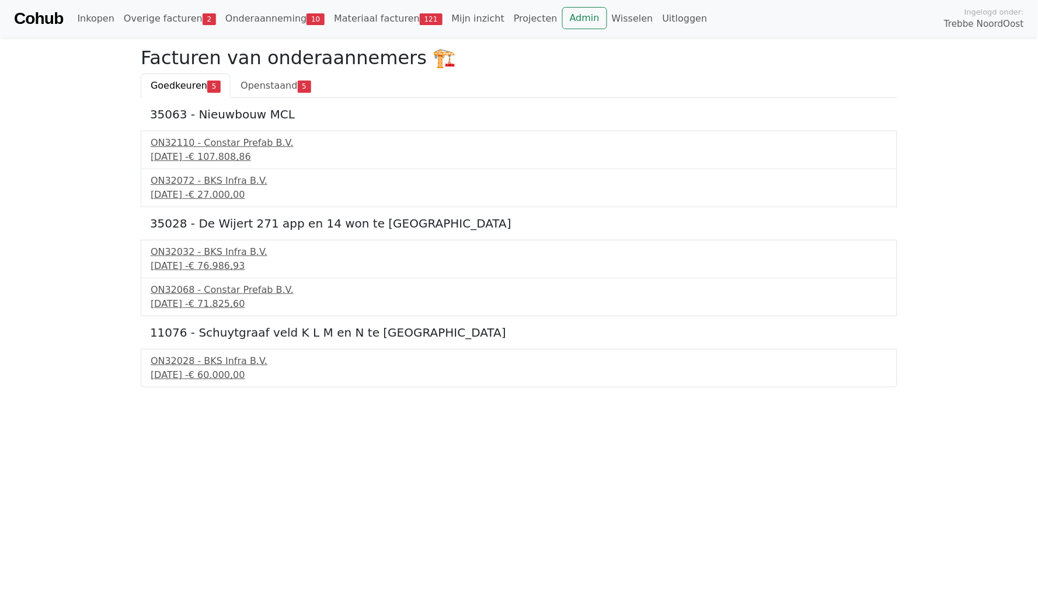
click at [565, 0] on div "Cohub Inkopen Overige facturen 2 Onderaanneming 10 Materiaal facturen 121 Mijn …" at bounding box center [519, 18] width 1038 height 37
click at [562, 19] on link "Admin" at bounding box center [584, 18] width 45 height 22
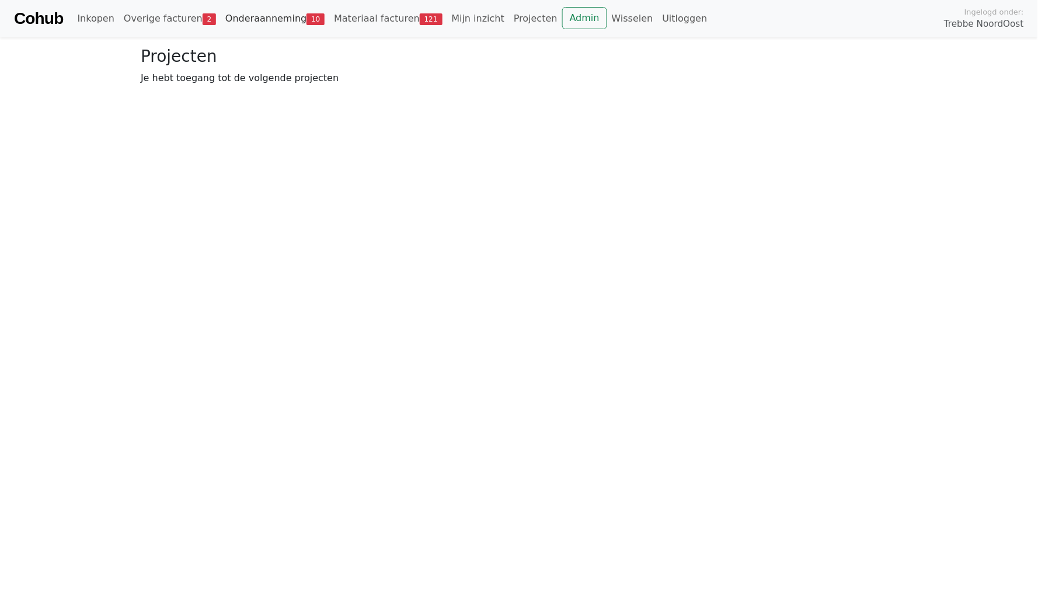
click at [284, 18] on link "Onderaanneming 10" at bounding box center [275, 18] width 109 height 23
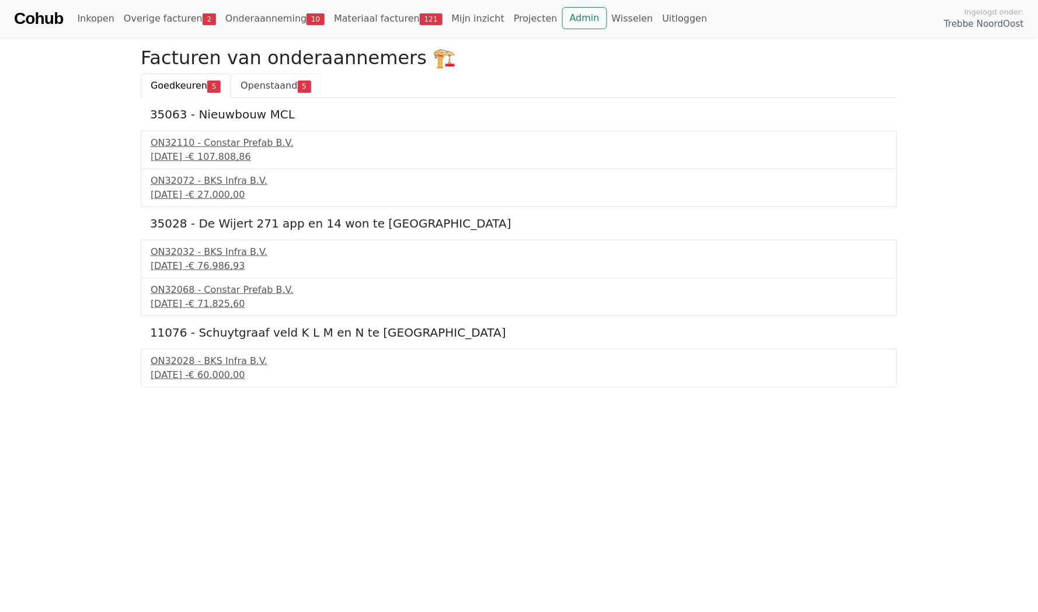
click at [281, 79] on link "Openstaand 5" at bounding box center [276, 86] width 90 height 25
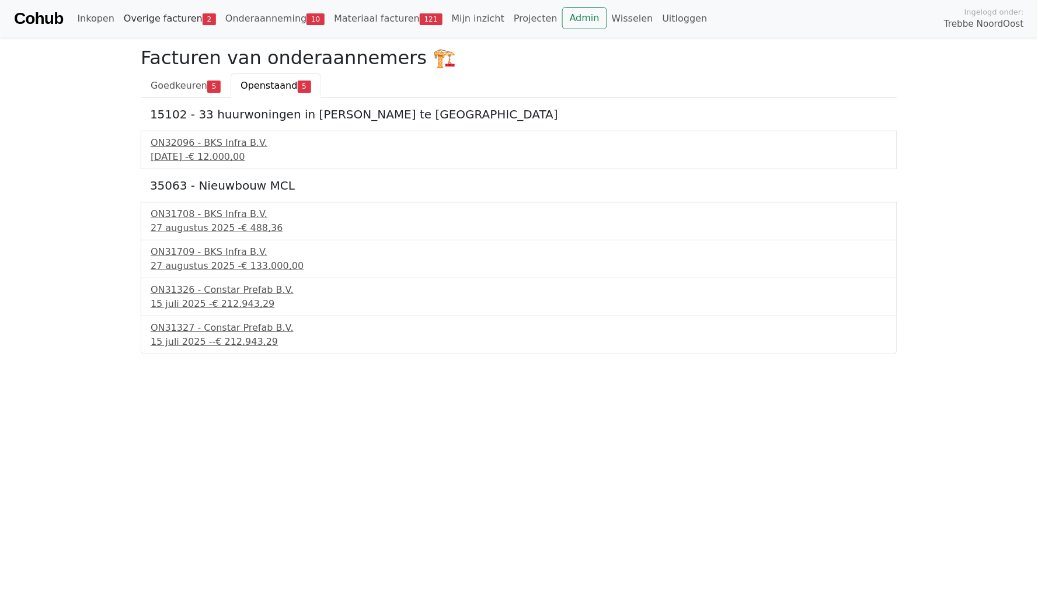
click at [161, 20] on link "Overige facturen 2" at bounding box center [170, 18] width 102 height 23
